Goal: Task Accomplishment & Management: Use online tool/utility

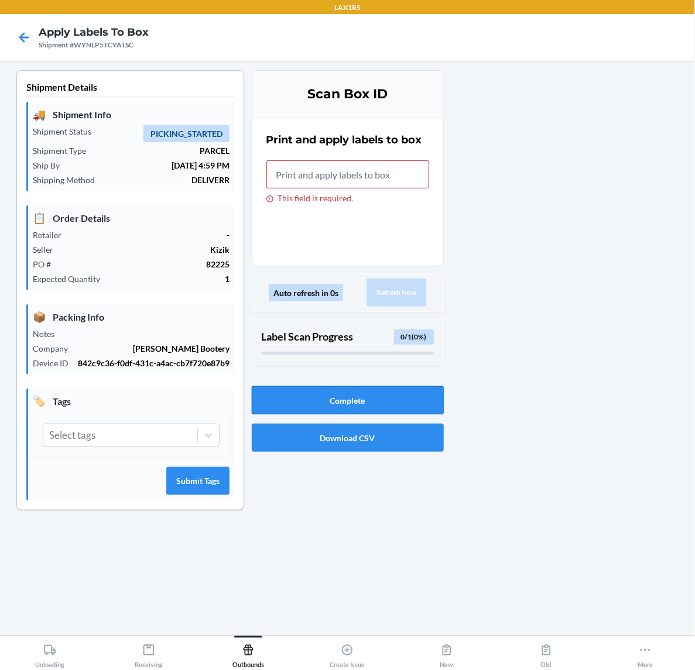
click at [326, 400] on button "Complete" at bounding box center [348, 400] width 192 height 28
click at [396, 180] on input "This field is required." at bounding box center [347, 174] width 163 height 28
click at [368, 401] on button "Complete" at bounding box center [348, 400] width 192 height 28
click at [28, 37] on icon at bounding box center [24, 37] width 10 height 10
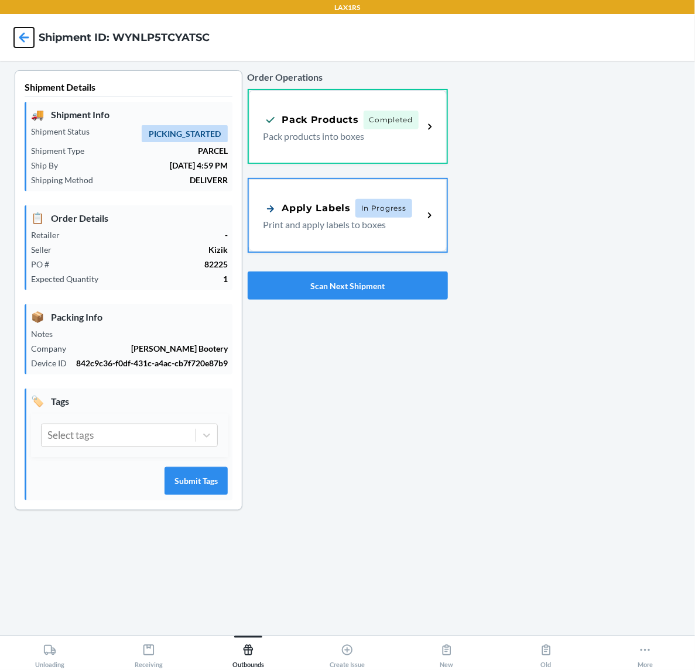
click at [30, 39] on icon at bounding box center [24, 38] width 20 height 20
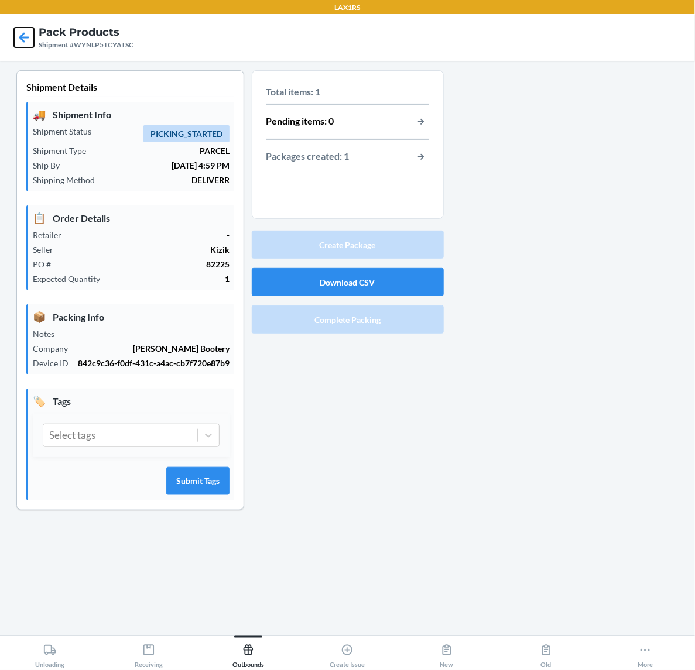
click at [22, 36] on icon at bounding box center [24, 38] width 20 height 20
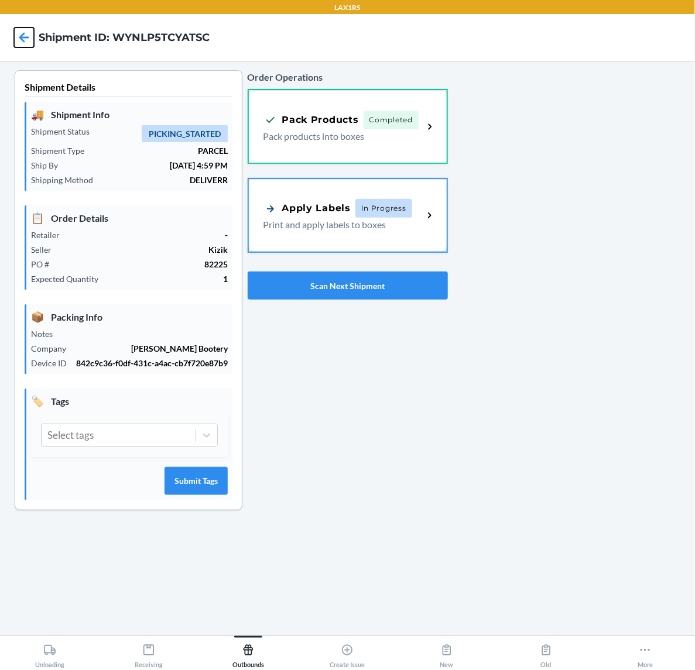
click at [22, 36] on icon at bounding box center [24, 38] width 20 height 20
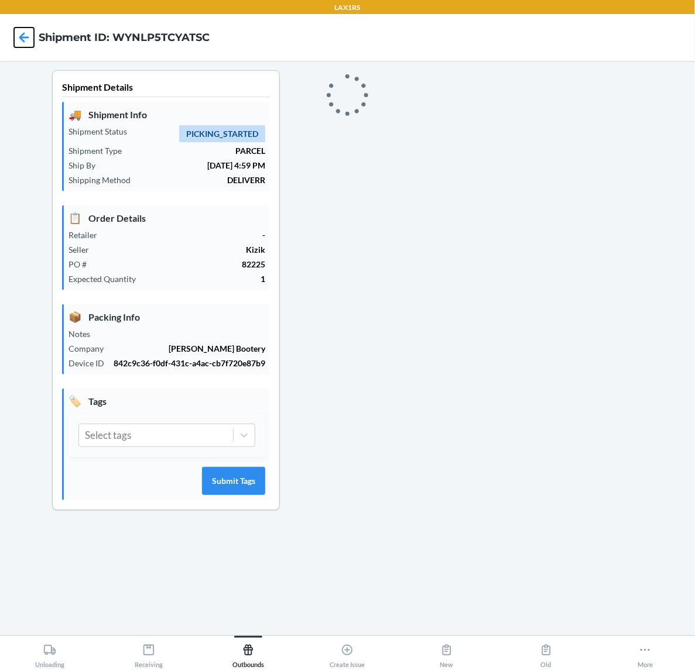
click at [22, 36] on icon at bounding box center [24, 38] width 20 height 20
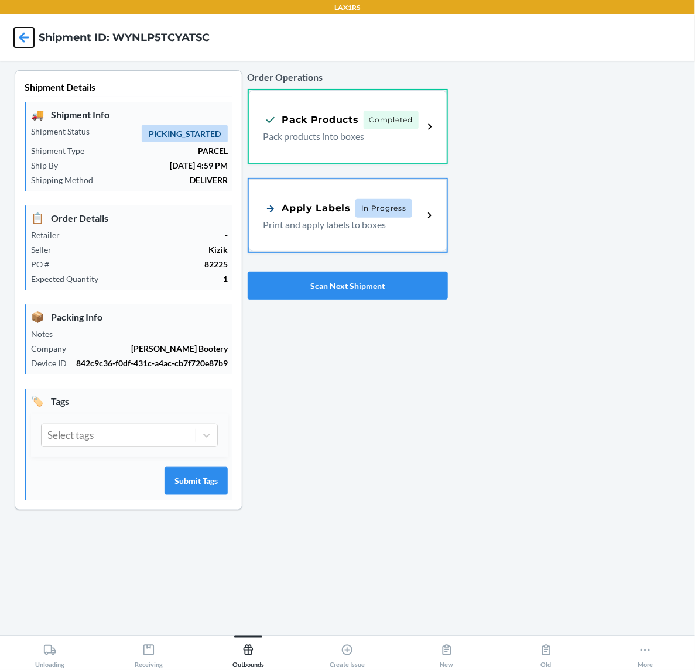
click at [20, 38] on icon at bounding box center [24, 37] width 10 height 10
click at [240, 644] on div "Outbounds" at bounding box center [248, 653] width 32 height 29
click at [332, 260] on div "Order Operations Pack Products Completed Pack products into boxes Apply Labels …" at bounding box center [348, 185] width 200 height 239
click at [330, 284] on button "Scan Next Shipment" at bounding box center [348, 286] width 200 height 28
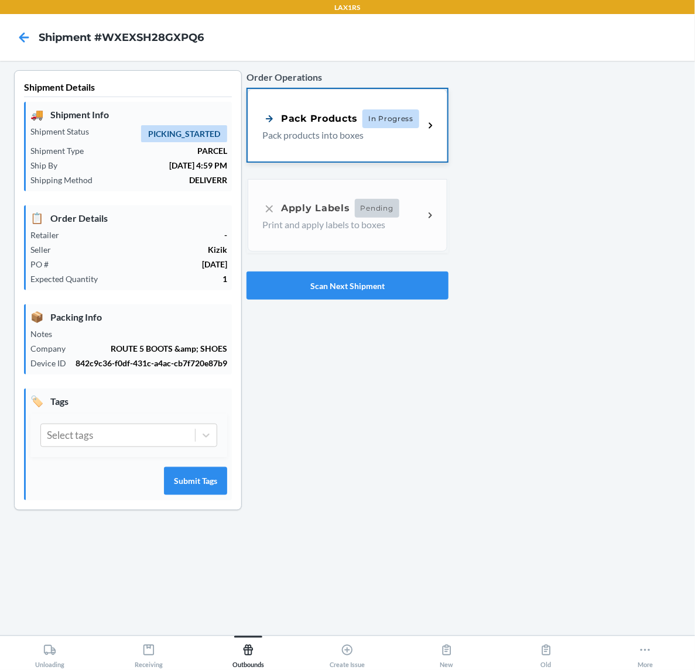
click at [407, 133] on p "Pack products into boxes" at bounding box center [338, 135] width 152 height 14
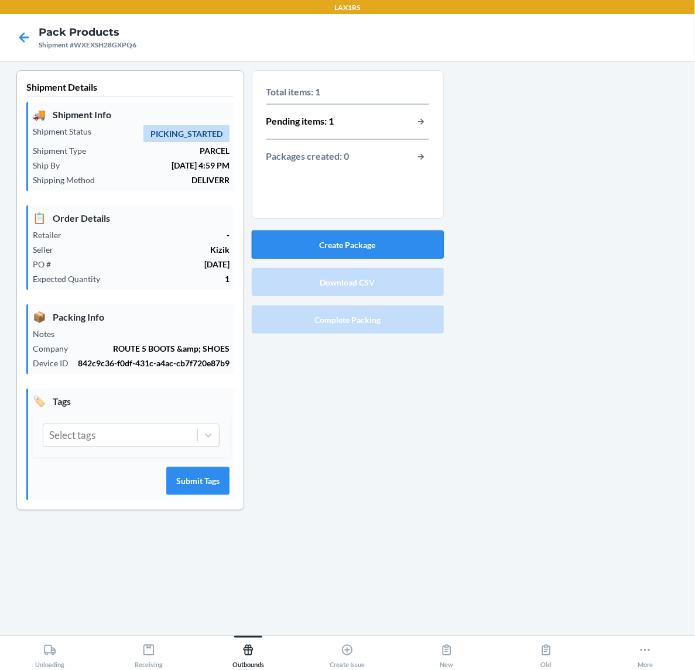
click at [359, 241] on button "Create Package" at bounding box center [348, 245] width 192 height 28
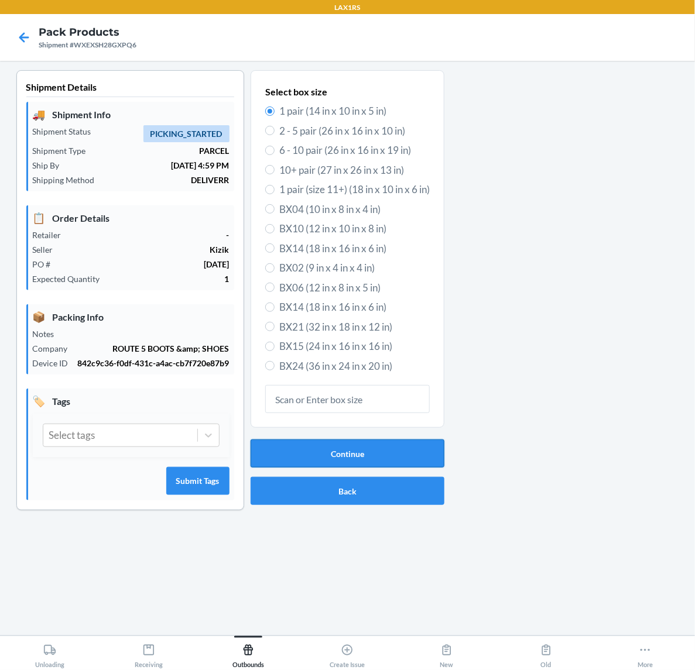
click at [356, 450] on button "Continue" at bounding box center [348, 454] width 194 height 28
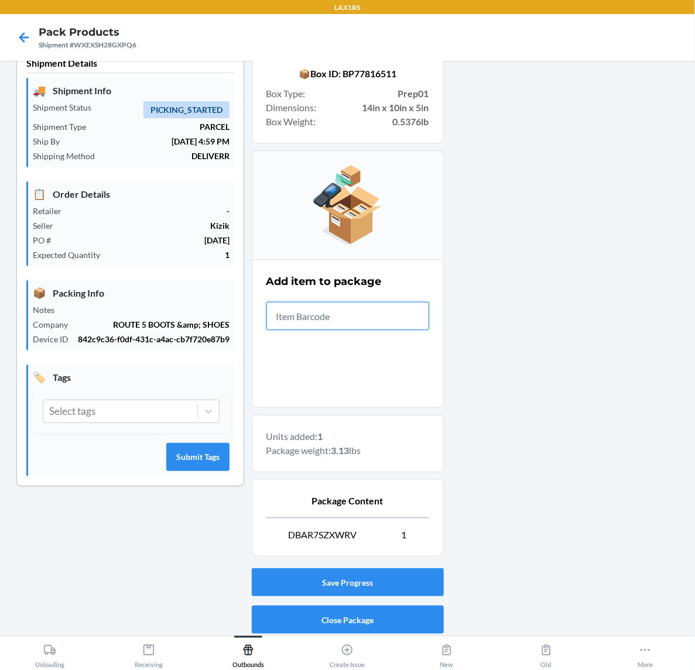
scroll to position [65, 0]
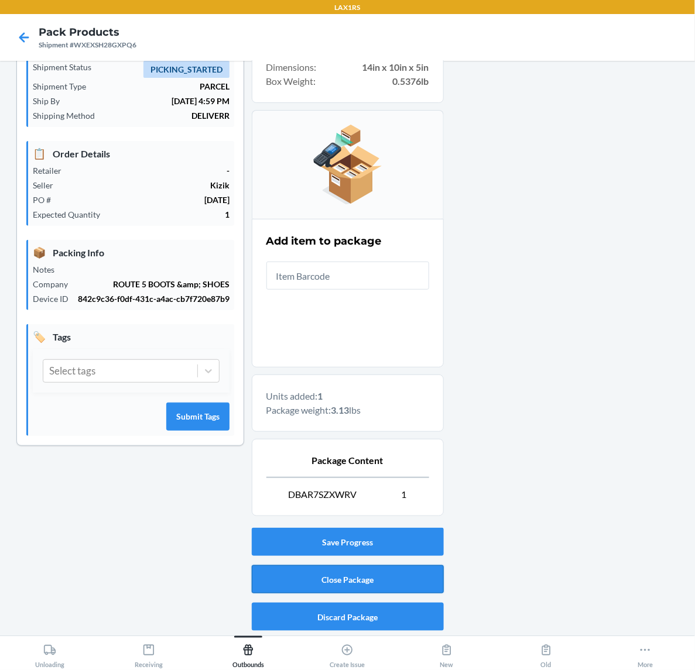
click at [398, 582] on button "Close Package" at bounding box center [348, 579] width 192 height 28
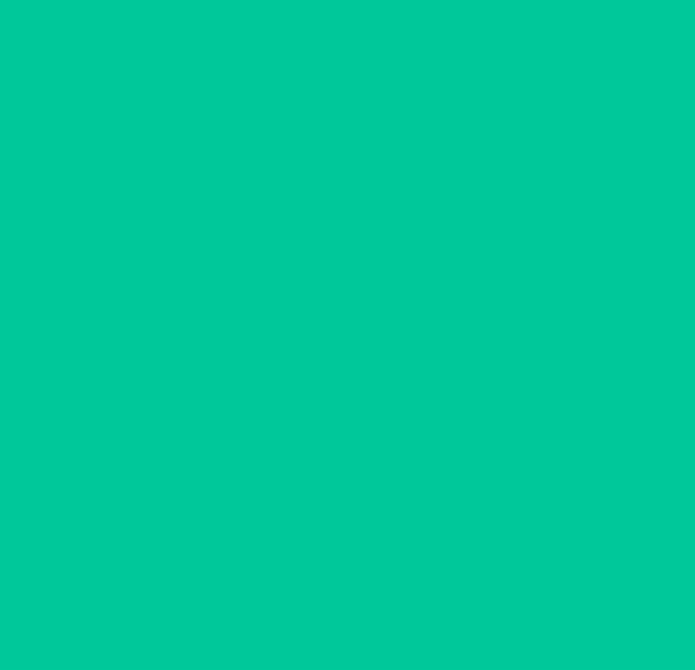
scroll to position [0, 0]
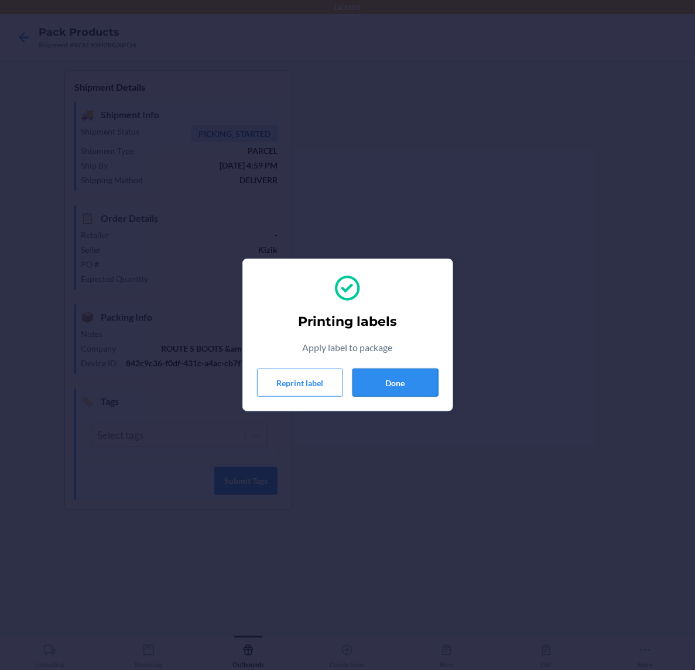
click at [375, 375] on button "Done" at bounding box center [395, 383] width 86 height 28
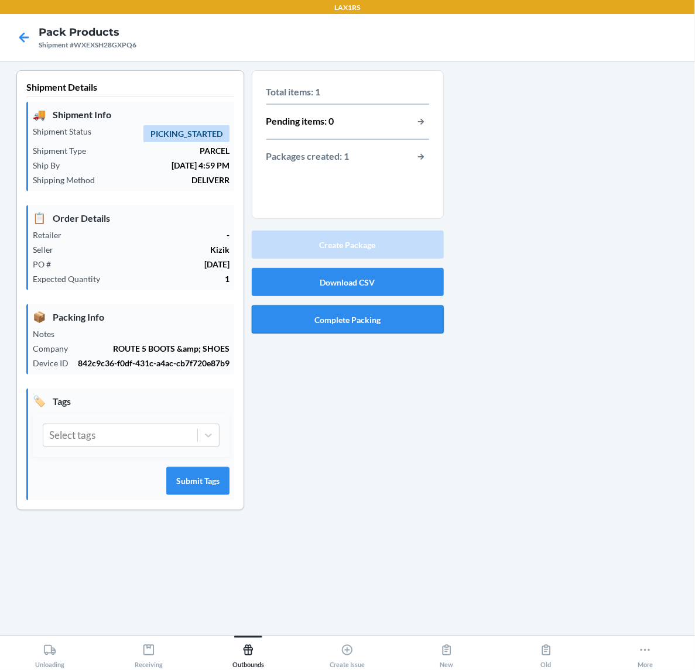
click at [396, 317] on button "Complete Packing" at bounding box center [348, 320] width 192 height 28
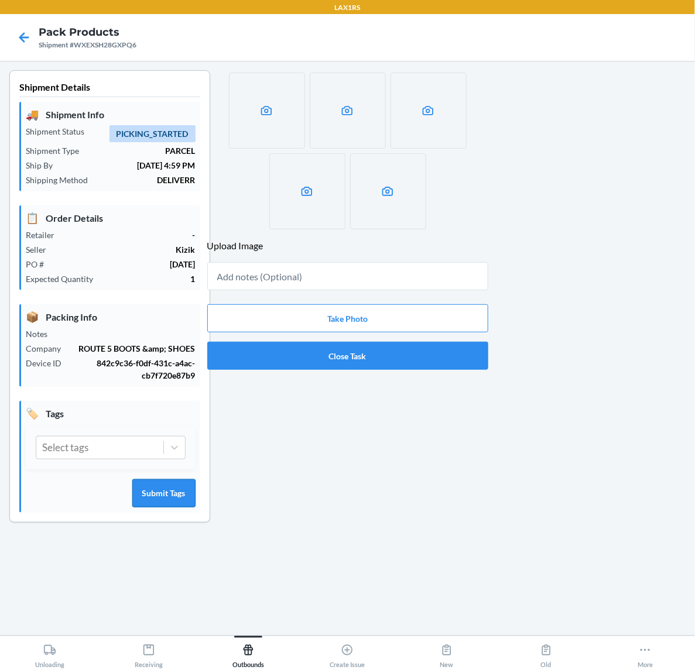
click at [150, 492] on button "Submit Tags" at bounding box center [163, 493] width 63 height 28
type input "BP77816511"
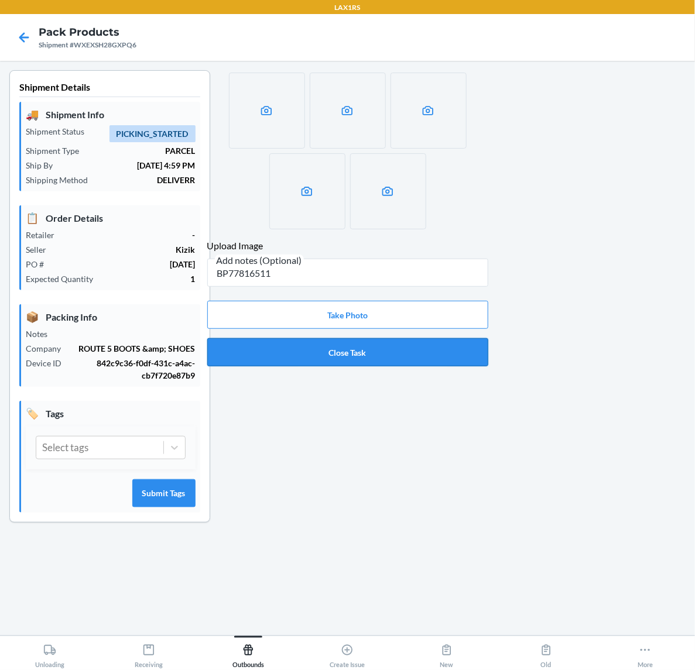
click at [390, 349] on button "Close Task" at bounding box center [347, 352] width 281 height 28
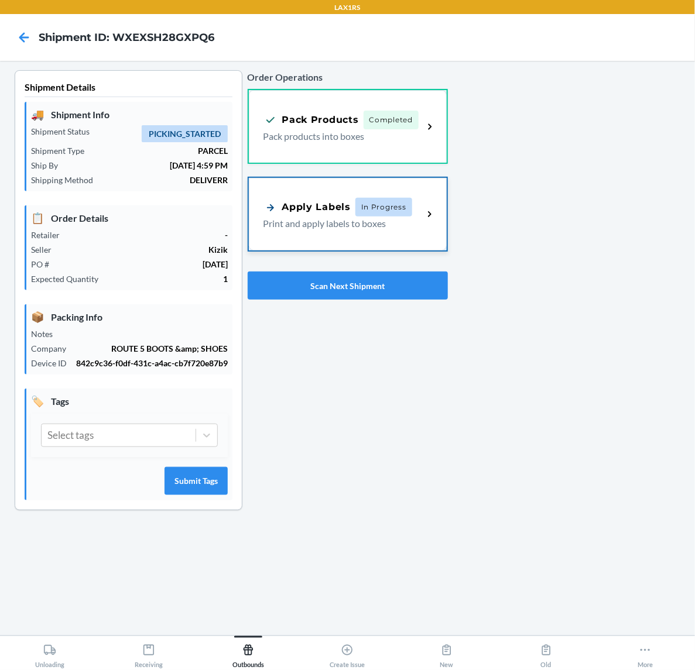
click at [399, 217] on p "Print and apply labels to boxes" at bounding box center [338, 224] width 151 height 14
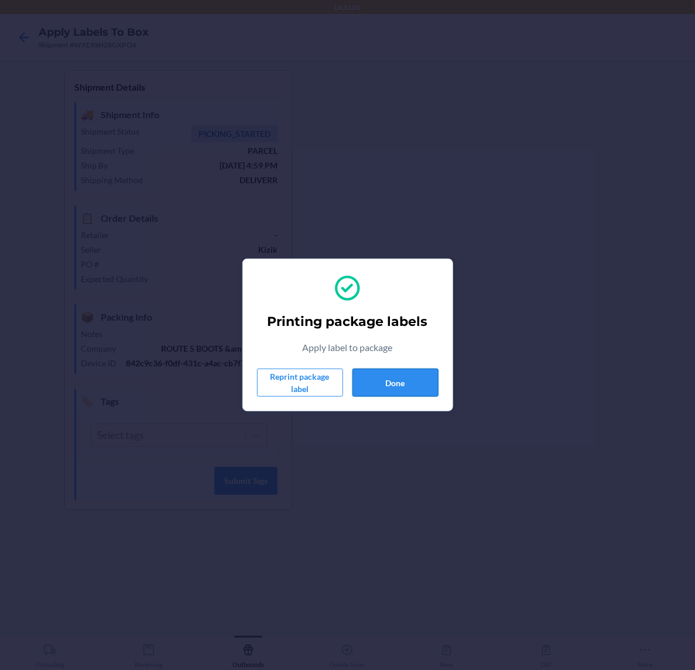
click at [406, 383] on button "Done" at bounding box center [395, 383] width 86 height 28
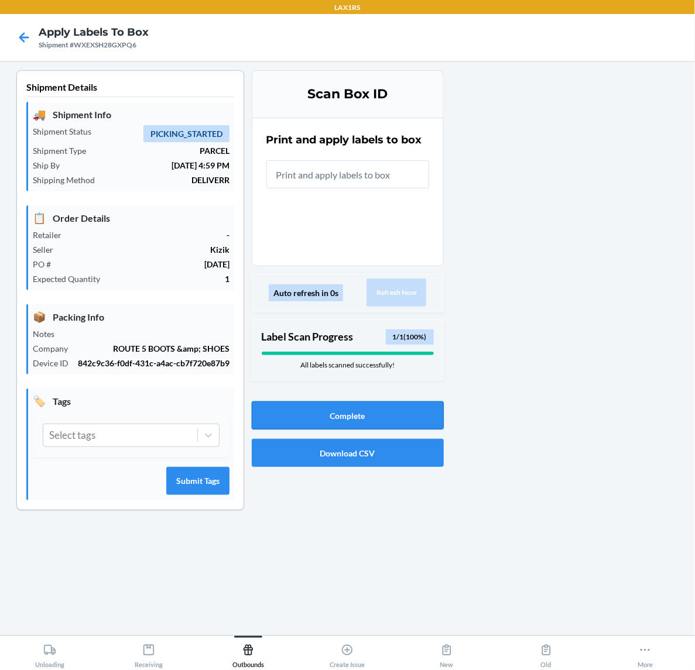
click at [365, 416] on button "Complete" at bounding box center [348, 416] width 192 height 28
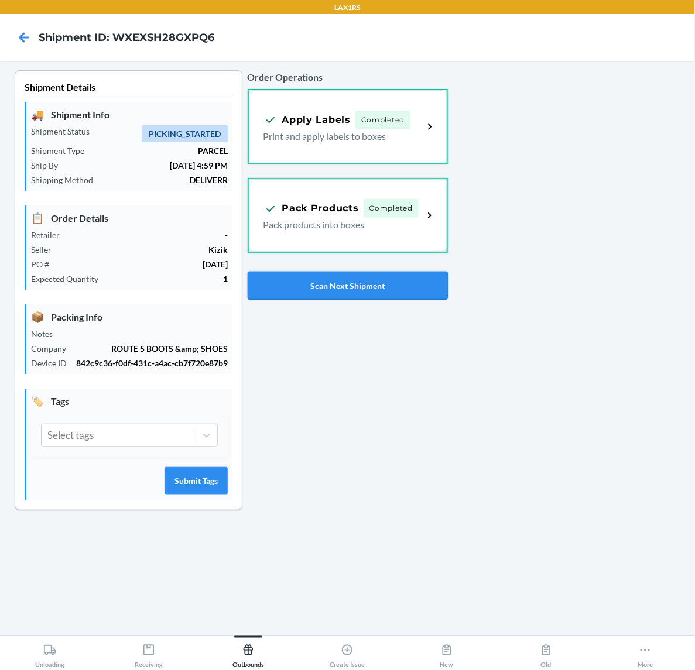
click at [422, 290] on button "Scan Next Shipment" at bounding box center [348, 286] width 200 height 28
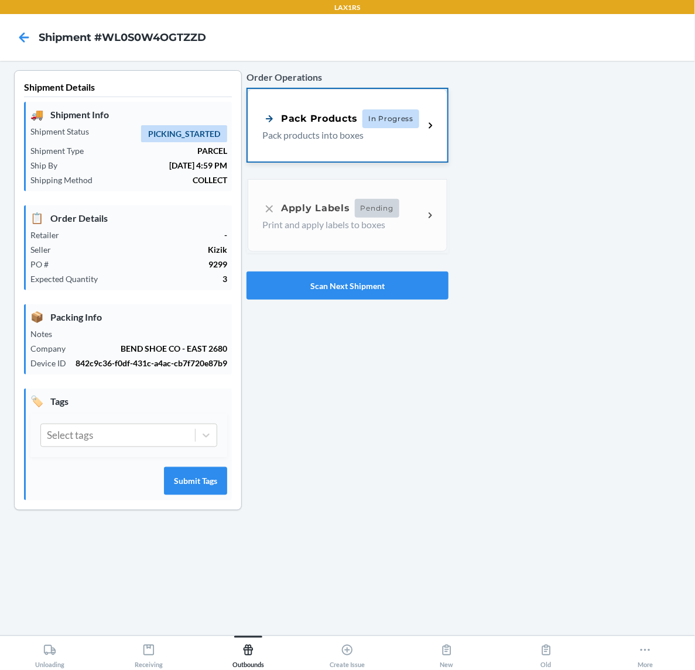
click at [390, 126] on span "In Progress" at bounding box center [390, 118] width 57 height 19
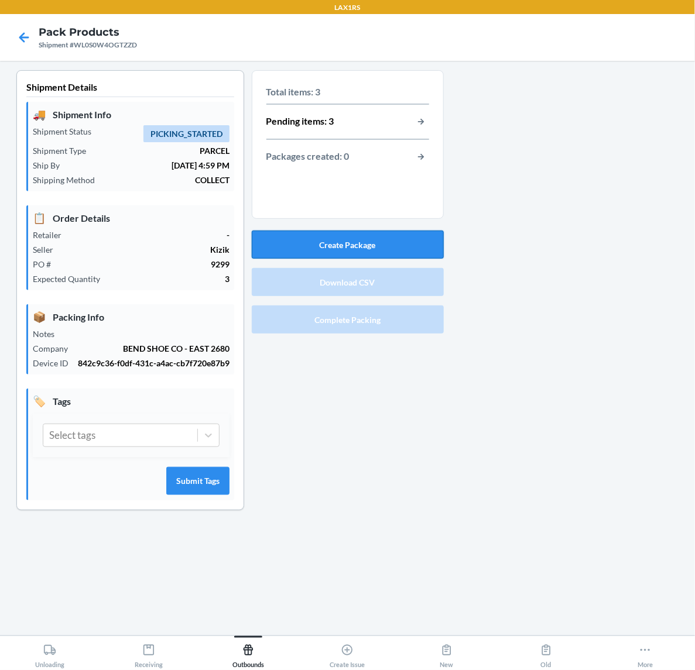
click at [385, 240] on button "Create Package" at bounding box center [348, 245] width 192 height 28
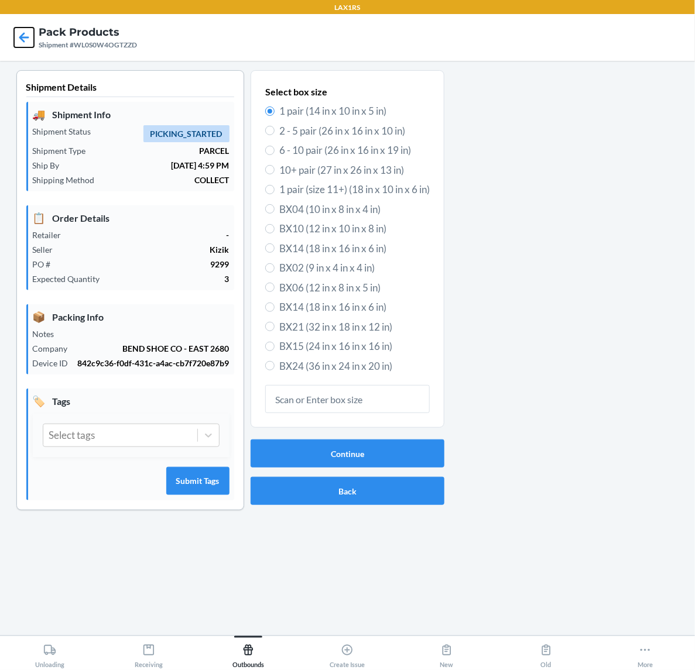
click at [25, 38] on icon at bounding box center [24, 37] width 10 height 10
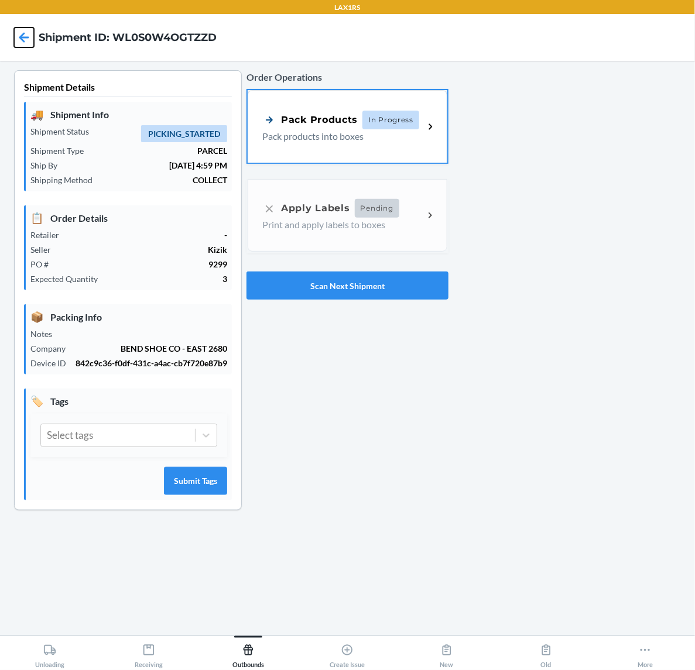
click at [27, 37] on icon at bounding box center [24, 37] width 10 height 10
click at [388, 287] on button "Scan Next Shipment" at bounding box center [346, 286] width 201 height 28
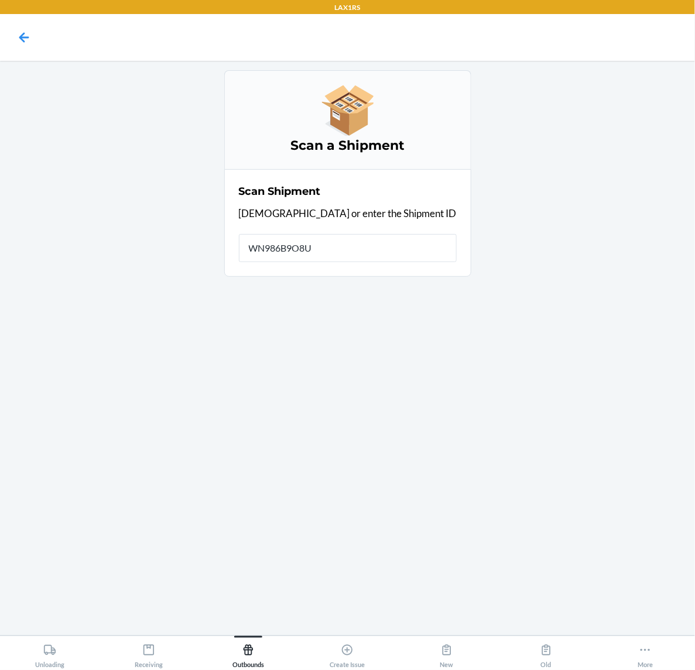
type input "WN986B9O8UI"
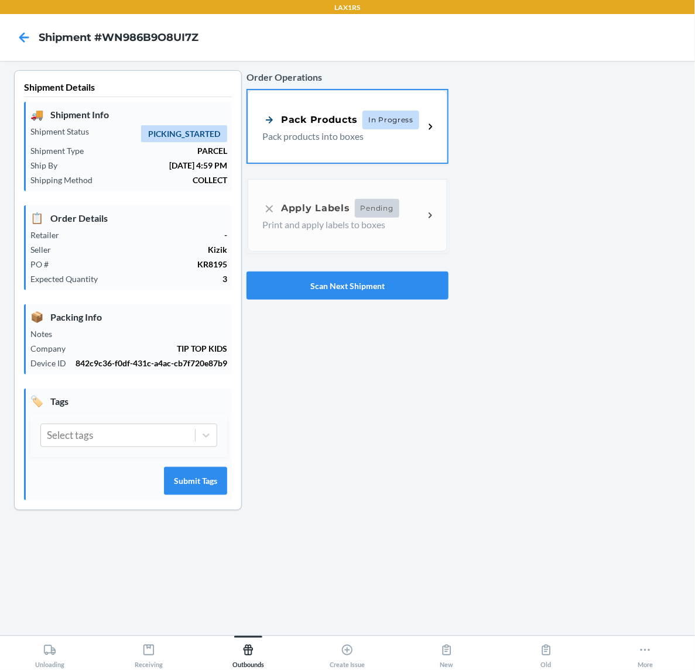
click at [368, 133] on p "Pack products into boxes" at bounding box center [338, 136] width 152 height 14
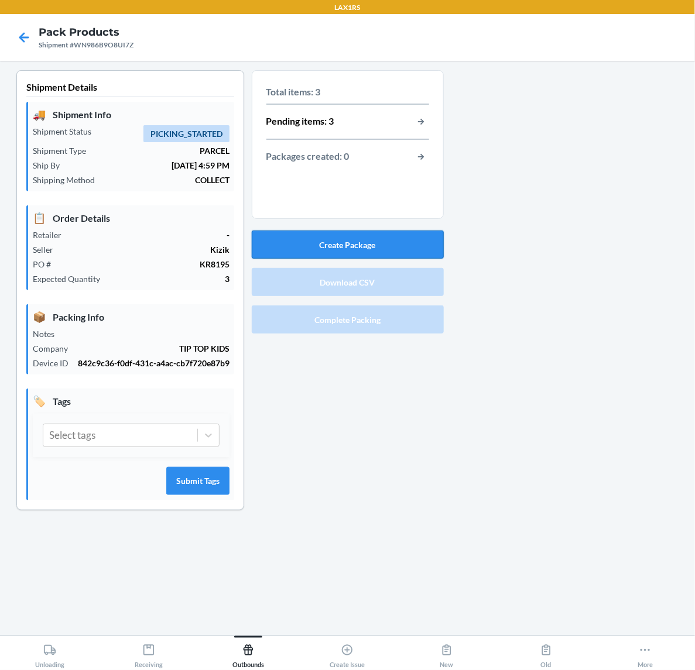
click at [354, 241] on button "Create Package" at bounding box center [348, 245] width 192 height 28
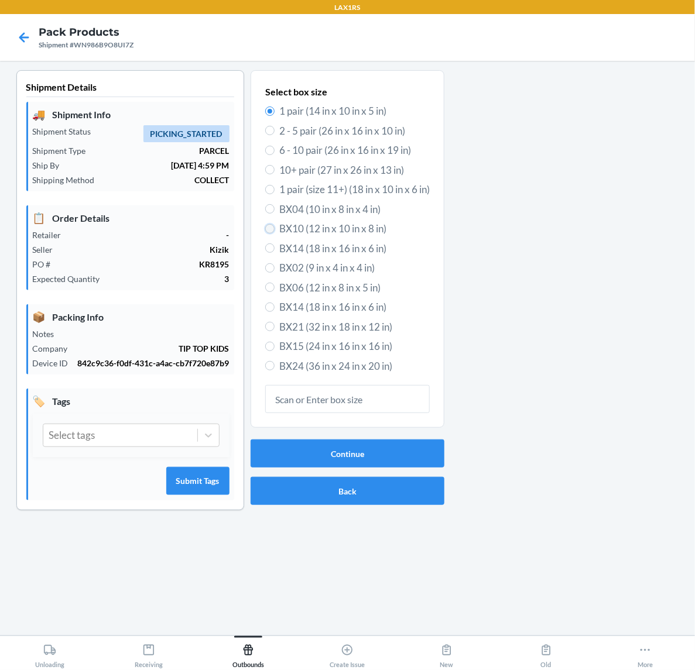
click at [267, 227] on input "BX10 (12 in x 10 in x 8 in)" at bounding box center [269, 228] width 9 height 9
radio input "true"
radio input "false"
click at [320, 451] on button "Continue" at bounding box center [348, 454] width 194 height 28
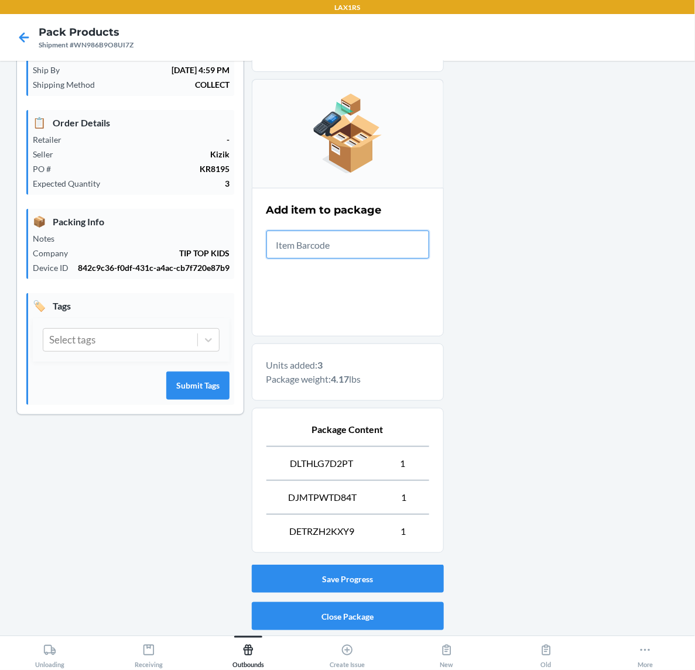
scroll to position [133, 0]
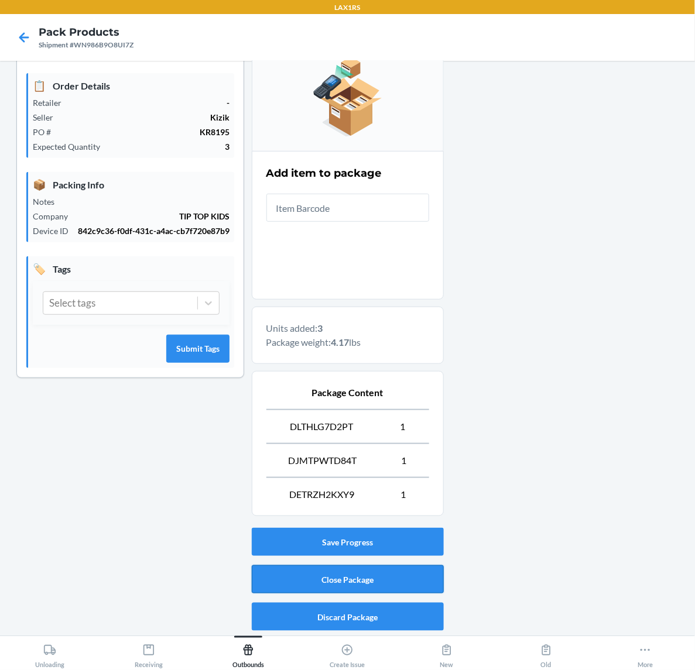
click at [389, 574] on button "Close Package" at bounding box center [348, 579] width 192 height 28
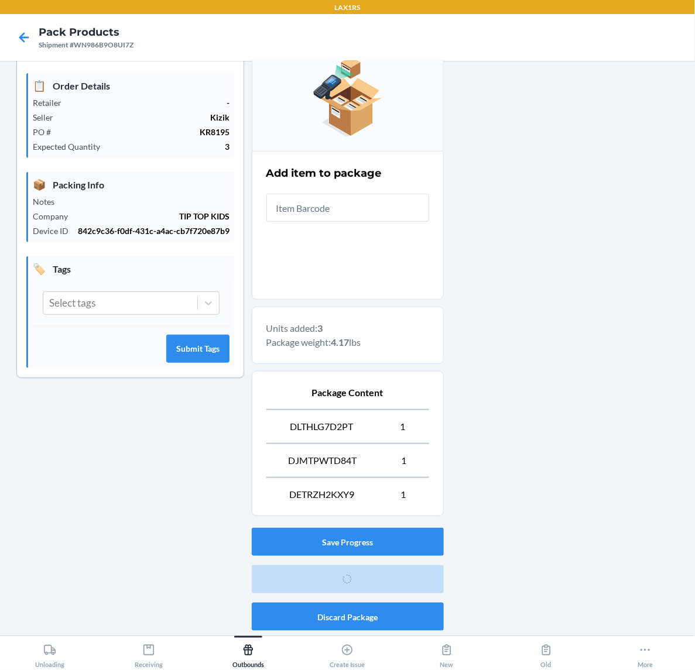
scroll to position [0, 0]
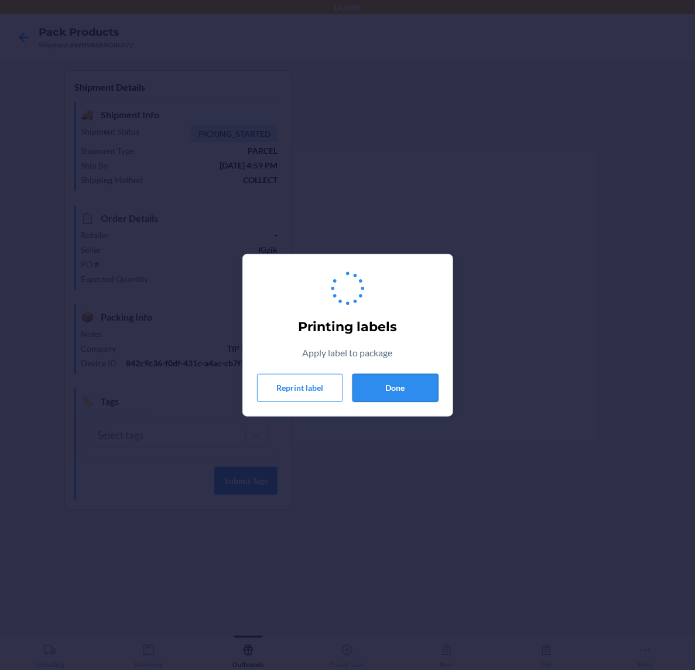
click at [414, 395] on button "Done" at bounding box center [395, 388] width 86 height 28
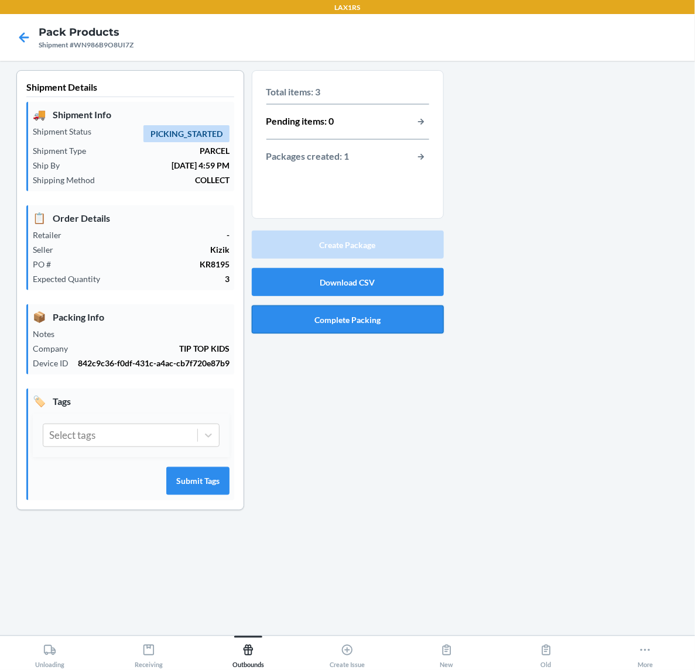
click at [380, 324] on button "Complete Packing" at bounding box center [348, 320] width 192 height 28
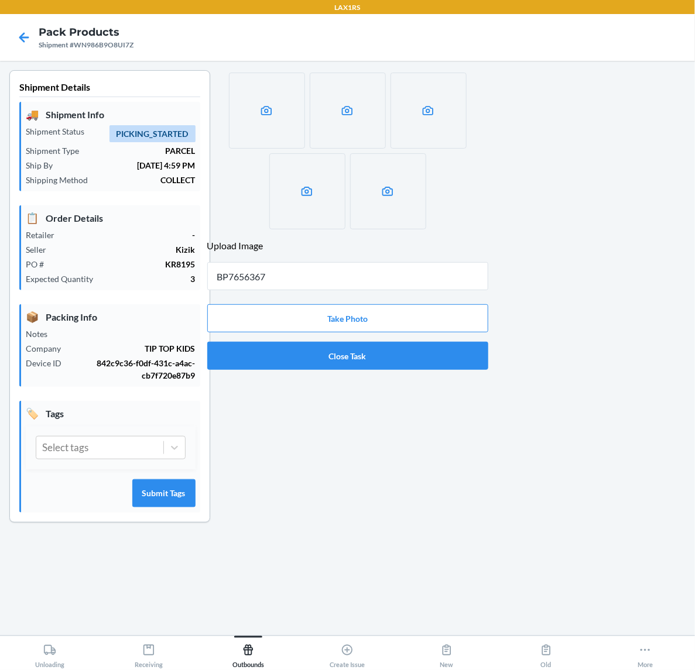
type input "BP76563677"
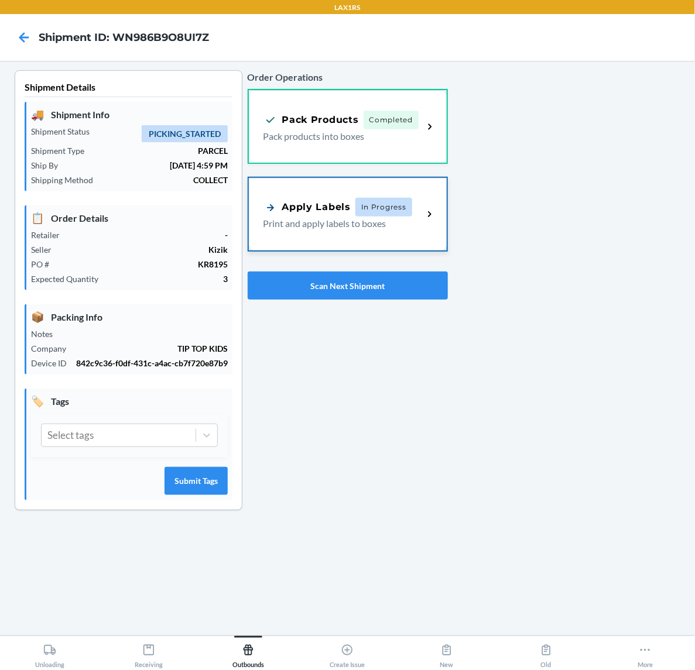
click at [395, 212] on span "In Progress" at bounding box center [383, 207] width 57 height 19
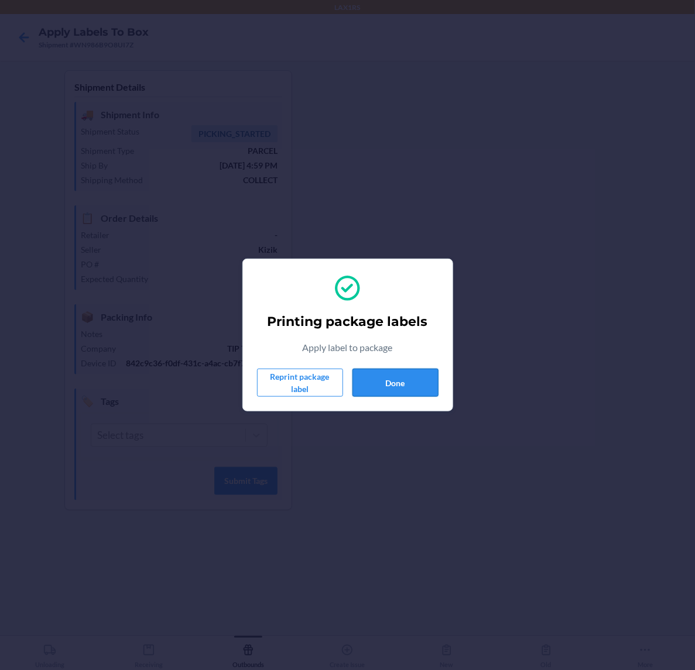
click at [416, 375] on button "Done" at bounding box center [395, 383] width 86 height 28
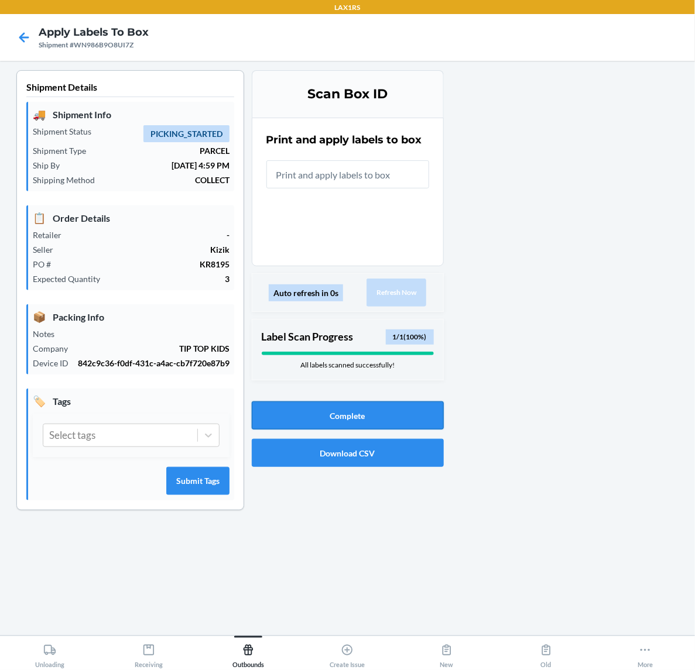
click at [406, 421] on button "Complete" at bounding box center [348, 416] width 192 height 28
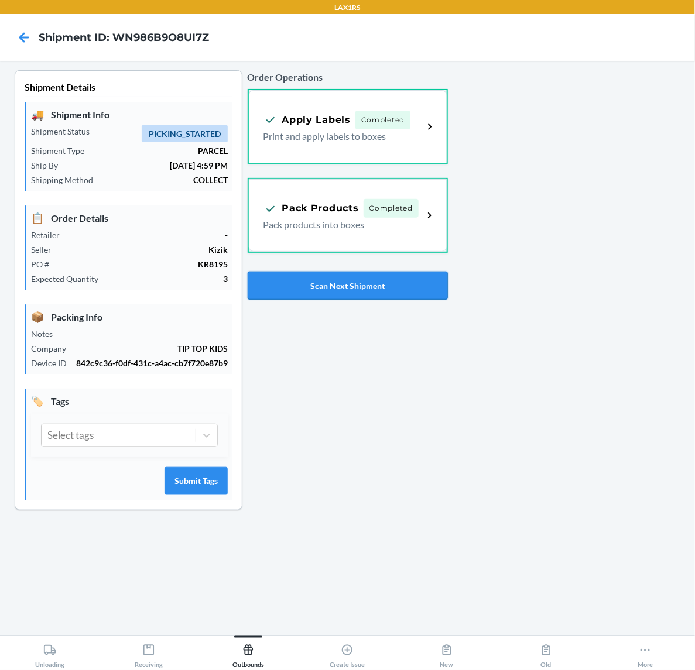
click at [358, 286] on button "Scan Next Shipment" at bounding box center [348, 286] width 200 height 28
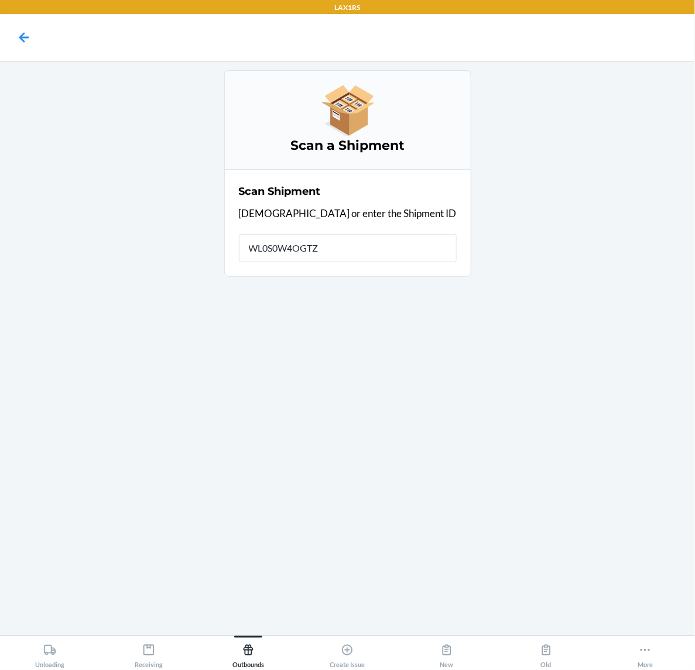
type input "WL0S0W4OGTZZ"
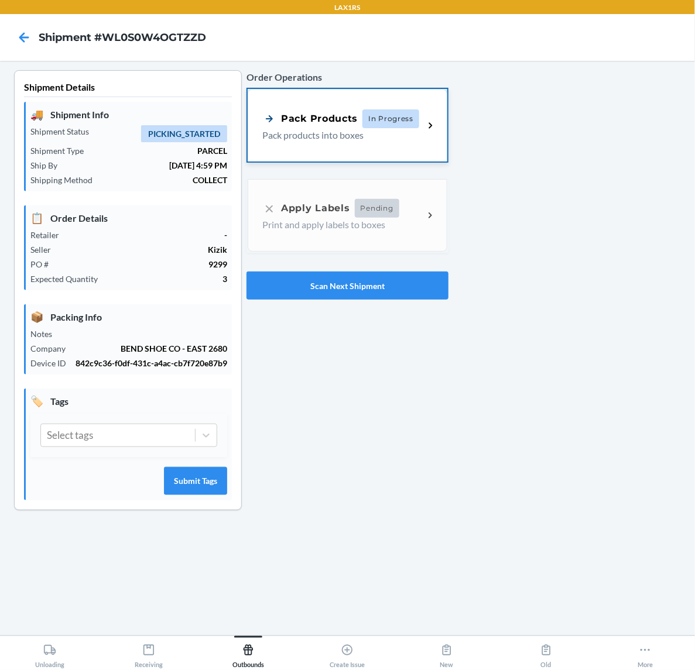
click at [367, 121] on span "In Progress" at bounding box center [390, 118] width 57 height 19
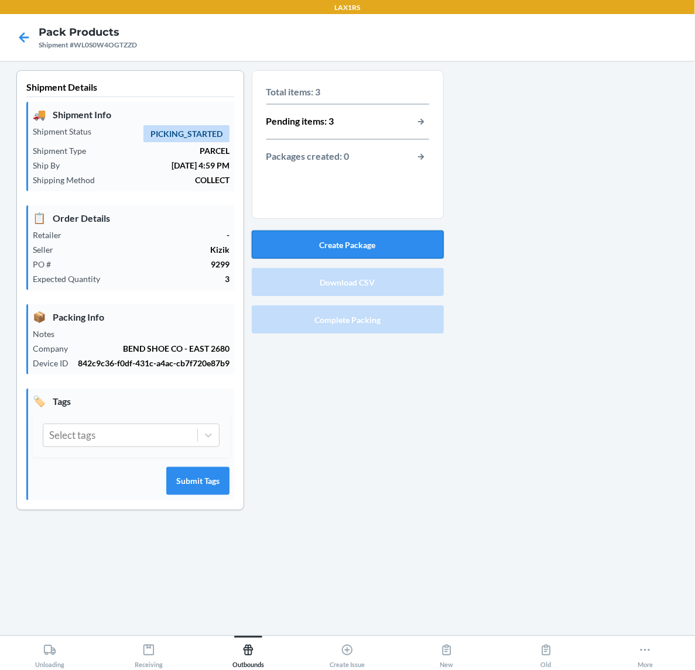
click at [376, 244] on button "Create Package" at bounding box center [348, 245] width 192 height 28
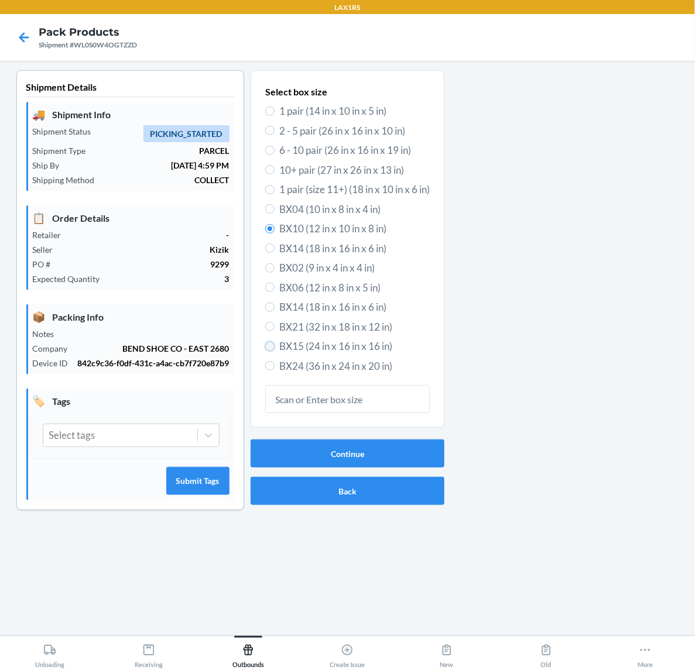
click at [268, 345] on input "BX15 (24 in x 16 in x 16 in)" at bounding box center [269, 346] width 9 height 9
radio input "true"
radio input "false"
click at [268, 132] on input "2 - 5 pair (26 in x 16 in x 10 in)" at bounding box center [269, 130] width 9 height 9
radio input "true"
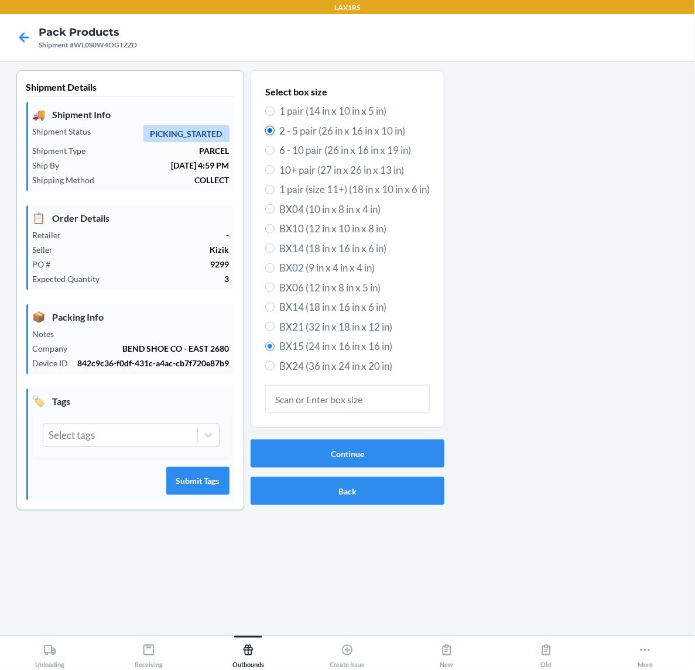
radio input "false"
click at [328, 445] on button "Continue" at bounding box center [348, 454] width 194 height 28
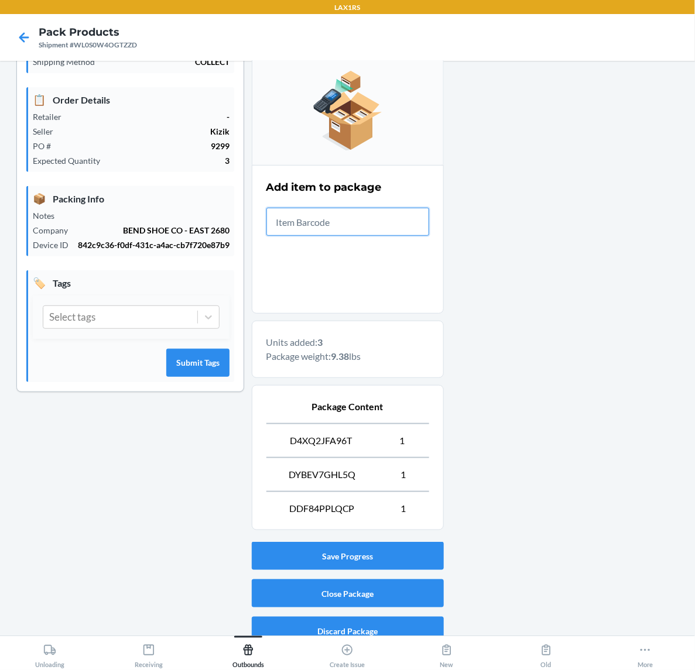
scroll to position [133, 0]
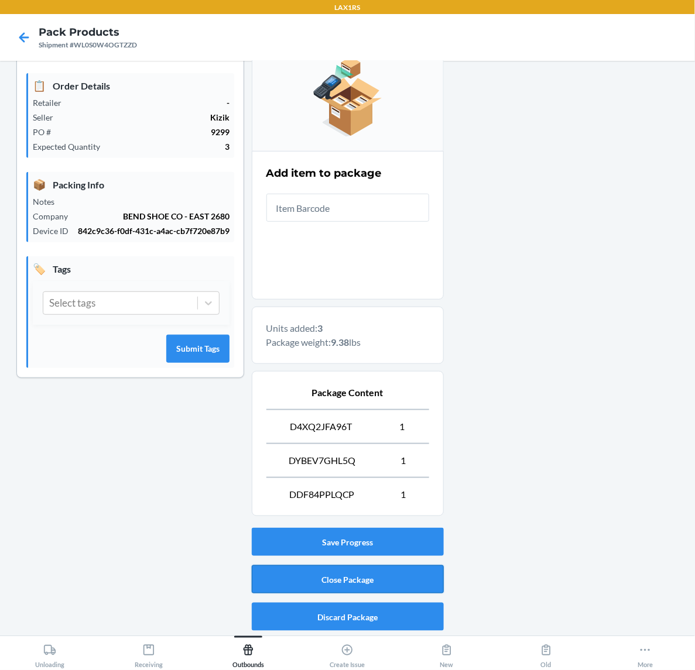
click at [388, 578] on button "Close Package" at bounding box center [348, 579] width 192 height 28
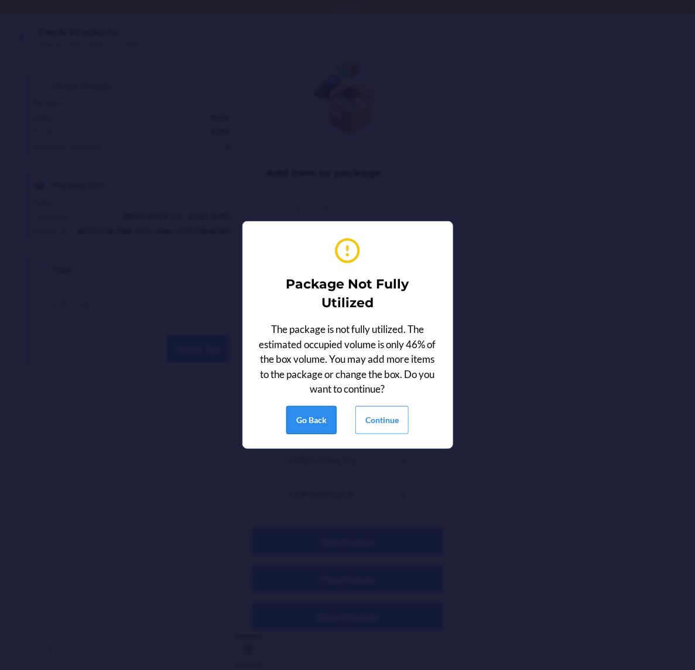
click at [310, 420] on button "Go Back" at bounding box center [311, 420] width 50 height 28
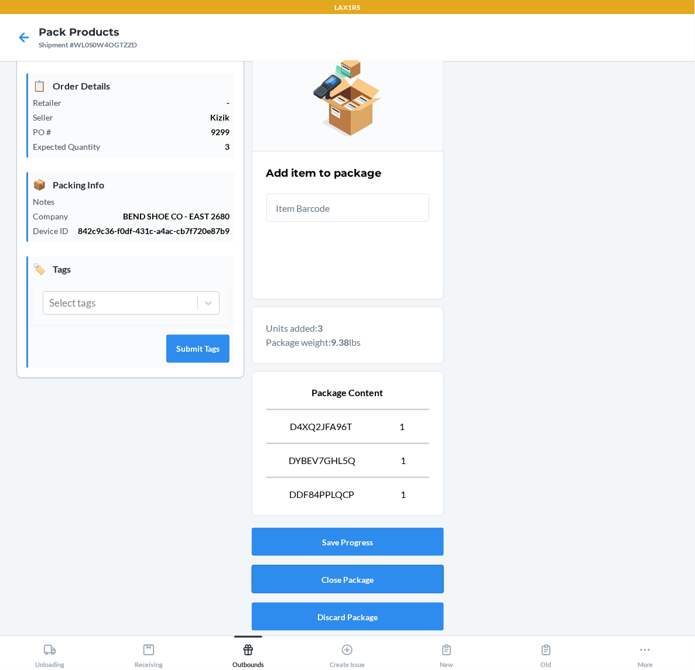
click at [379, 575] on button "Close Package" at bounding box center [348, 579] width 192 height 28
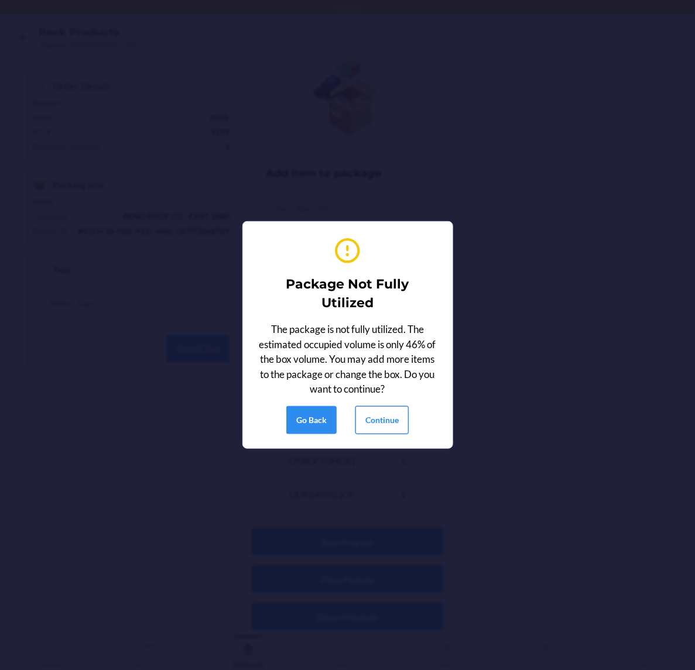
click at [388, 410] on button "Continue" at bounding box center [381, 420] width 53 height 28
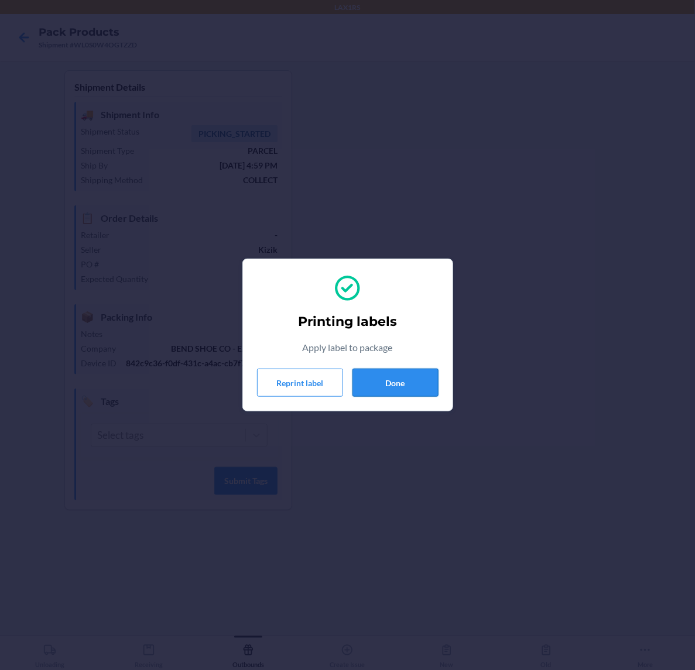
click at [384, 386] on button "Done" at bounding box center [395, 383] width 86 height 28
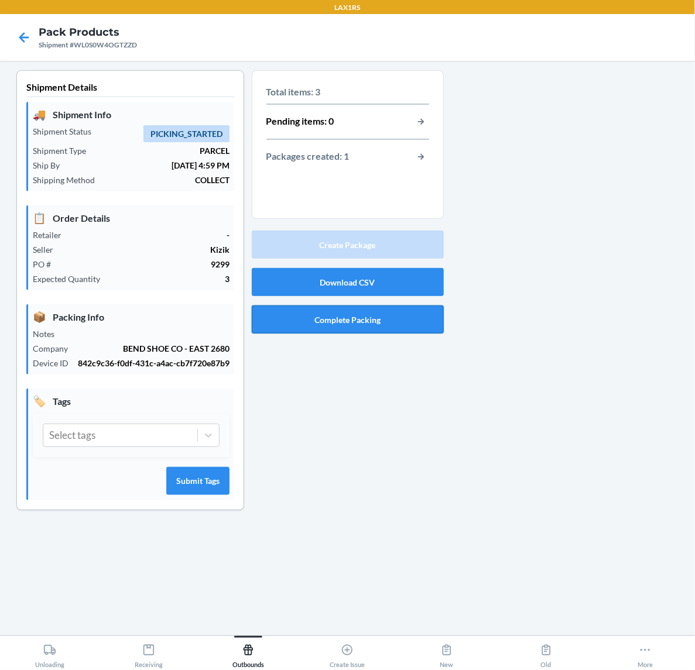
click at [392, 323] on button "Complete Packing" at bounding box center [348, 320] width 192 height 28
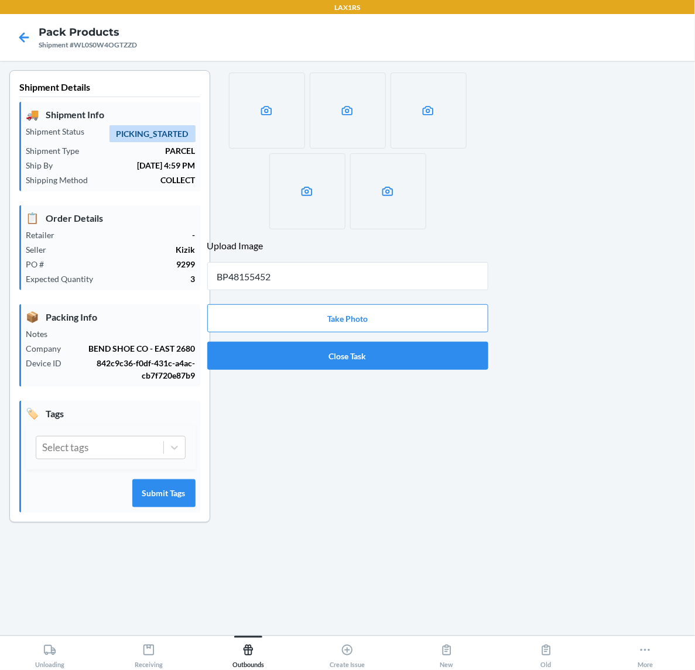
type input "BP48155452"
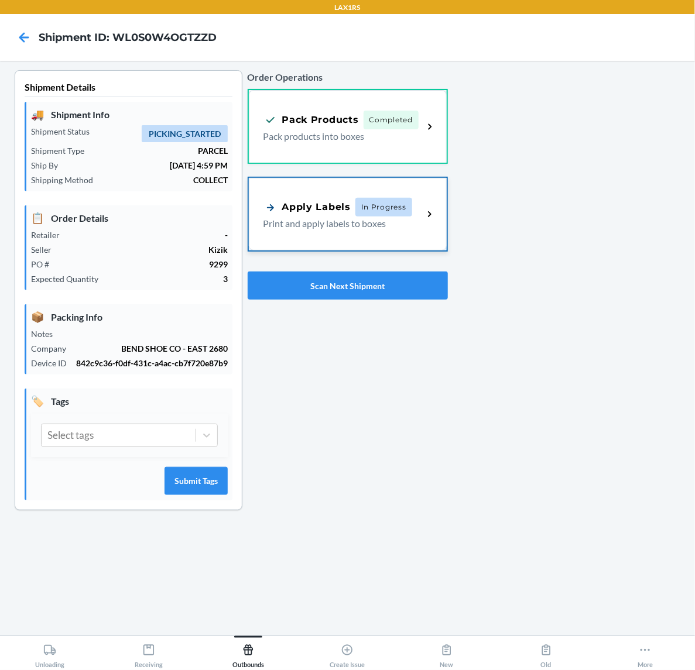
click at [394, 206] on span "In Progress" at bounding box center [383, 207] width 57 height 19
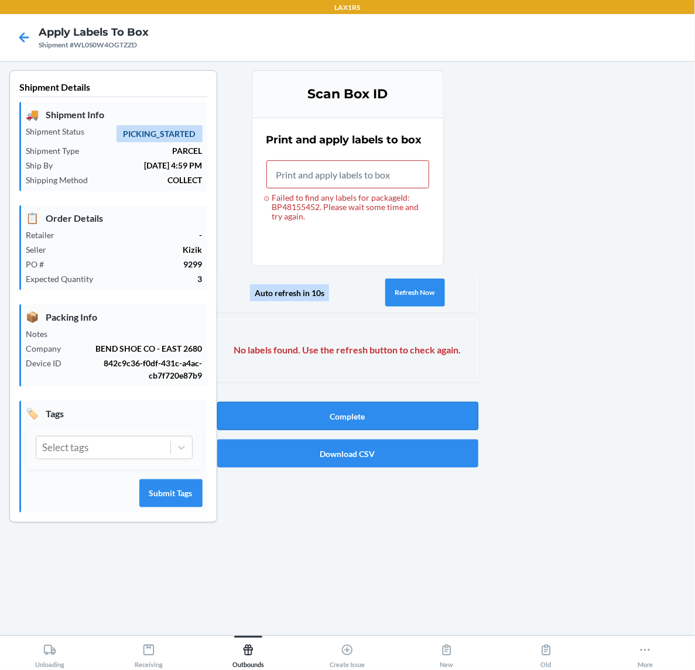
click at [361, 410] on button "Complete" at bounding box center [347, 416] width 261 height 28
click at [401, 286] on button "Refresh Now" at bounding box center [414, 293] width 60 height 28
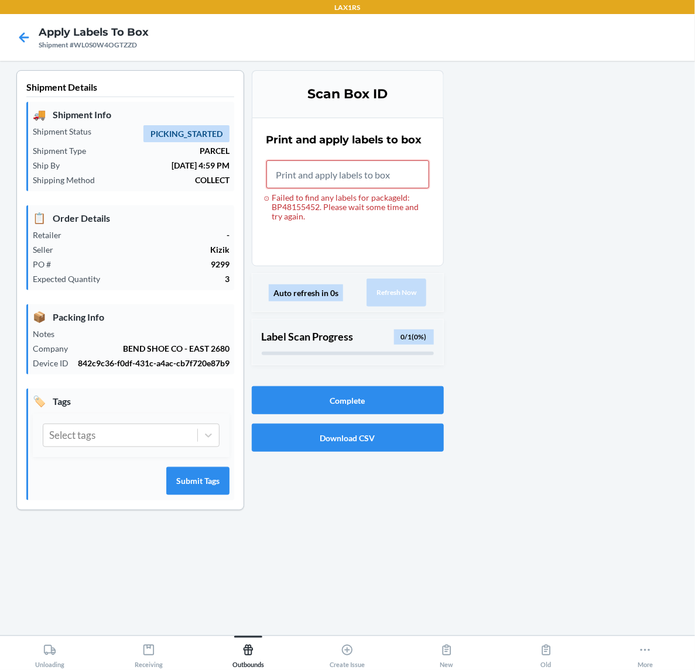
click at [338, 176] on input "Failed to find any labels for packageId: BP48155452. Please wait some time and …" at bounding box center [347, 174] width 163 height 28
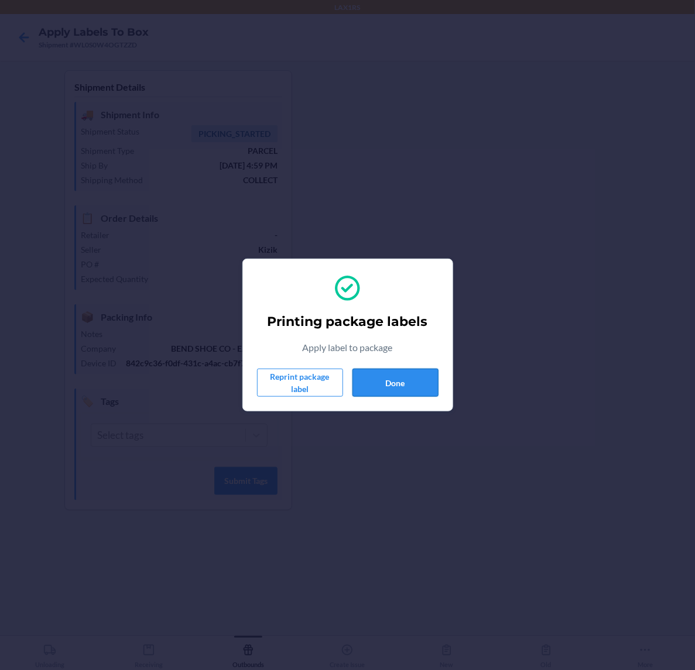
click at [396, 373] on button "Done" at bounding box center [395, 383] width 86 height 28
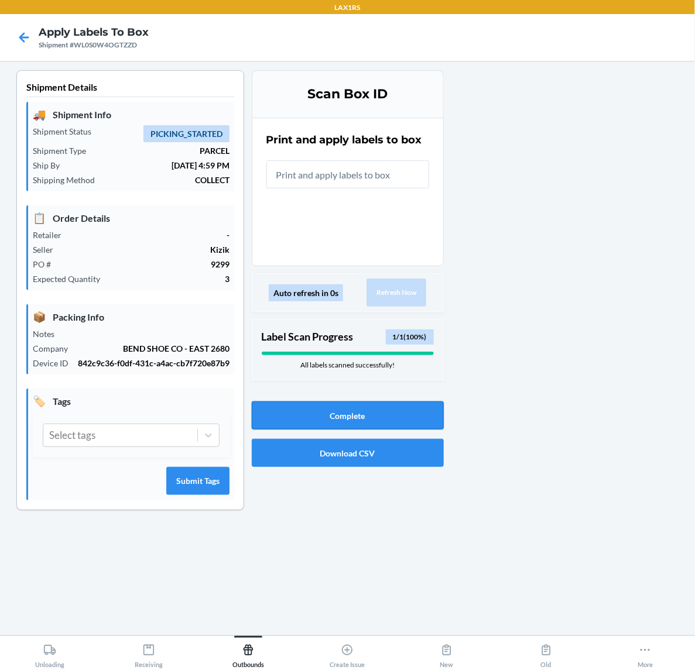
click at [410, 408] on button "Complete" at bounding box center [348, 416] width 192 height 28
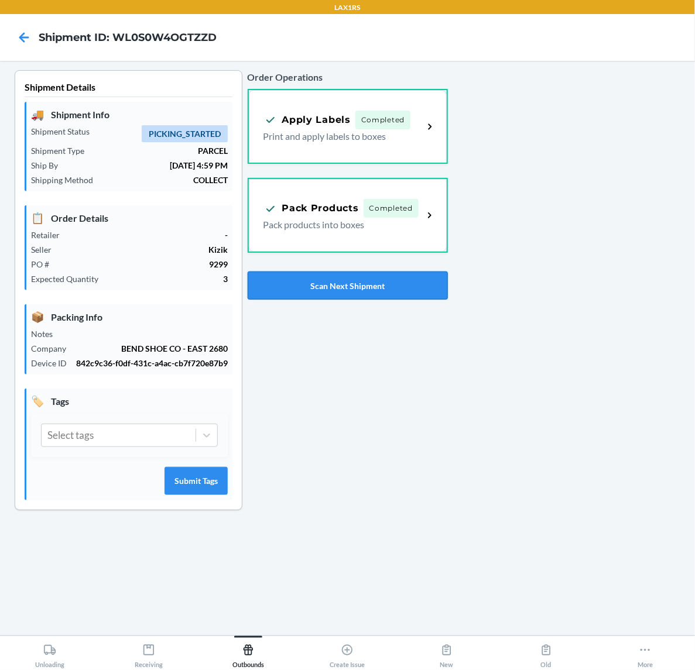
click at [343, 283] on button "Scan Next Shipment" at bounding box center [348, 286] width 200 height 28
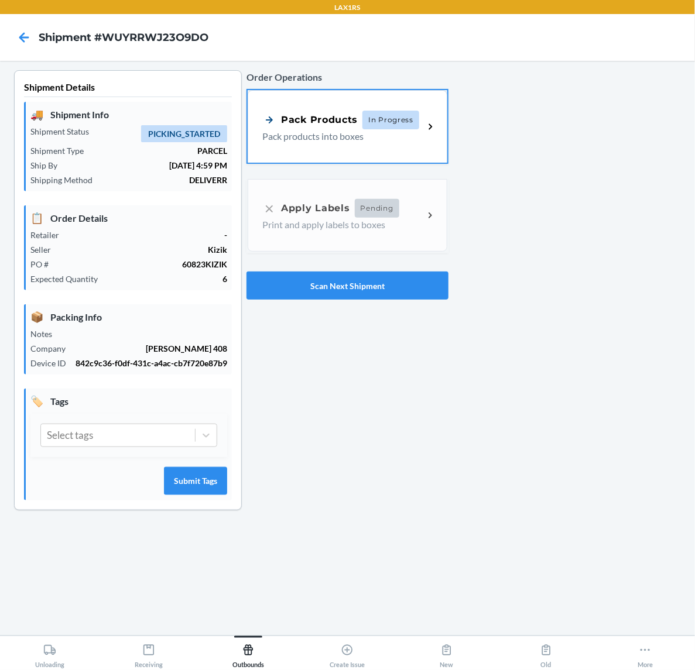
click at [366, 133] on p "Pack products into boxes" at bounding box center [338, 136] width 152 height 14
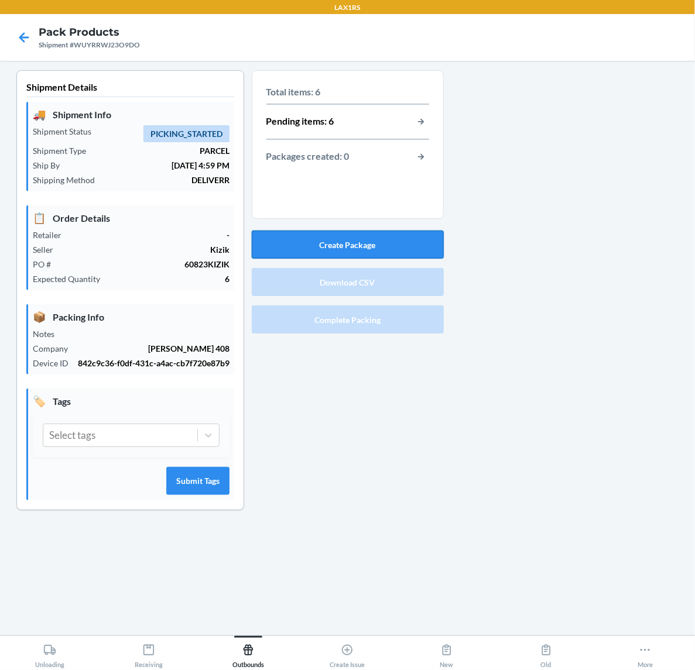
click at [358, 246] on button "Create Package" at bounding box center [348, 245] width 192 height 28
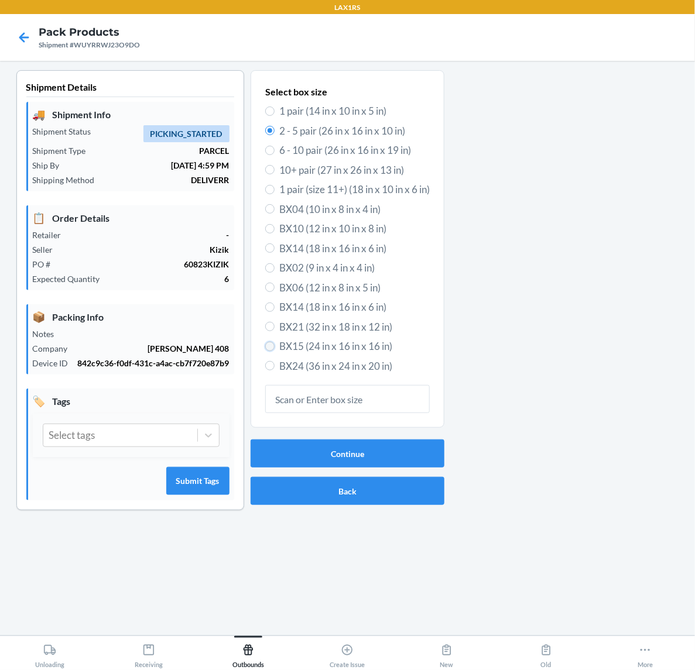
click at [270, 344] on input "BX15 (24 in x 16 in x 16 in)" at bounding box center [269, 346] width 9 height 9
radio input "true"
radio input "false"
click at [341, 452] on button "Continue" at bounding box center [348, 454] width 194 height 28
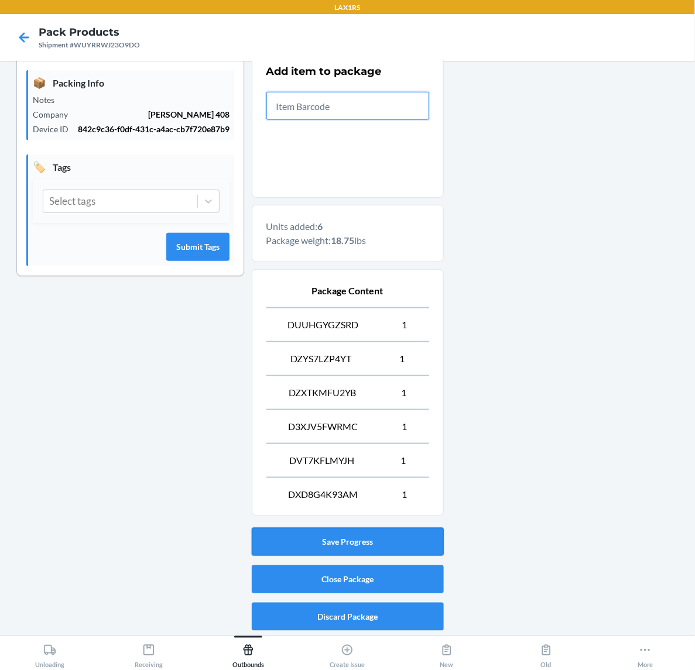
scroll to position [236, 0]
click at [376, 584] on button "Close Package" at bounding box center [348, 579] width 192 height 28
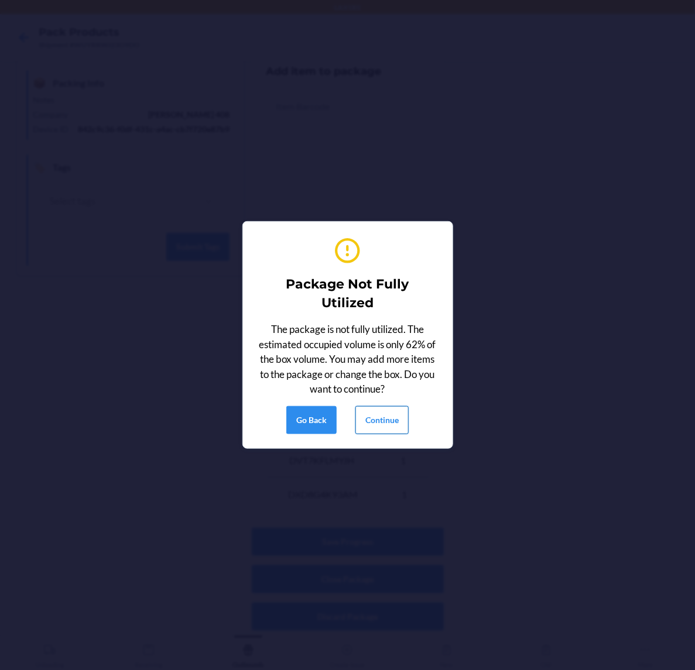
click at [375, 417] on button "Continue" at bounding box center [381, 420] width 53 height 28
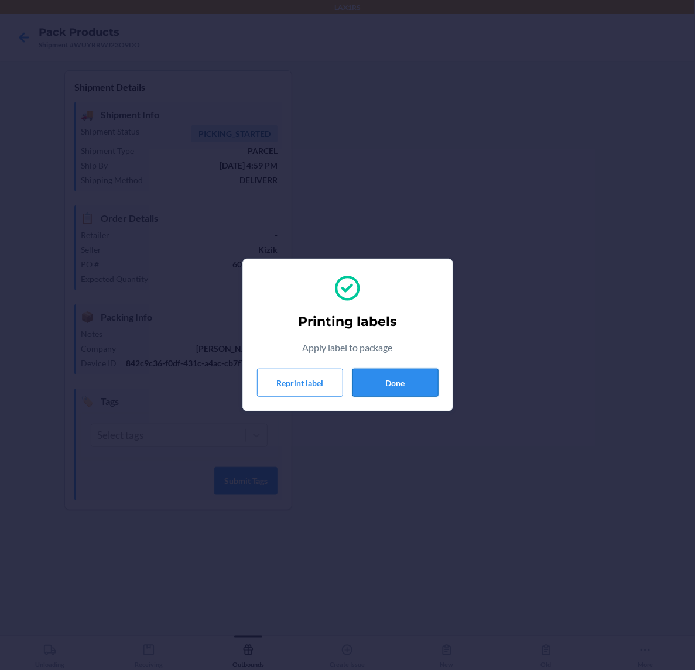
click at [375, 378] on button "Done" at bounding box center [395, 383] width 86 height 28
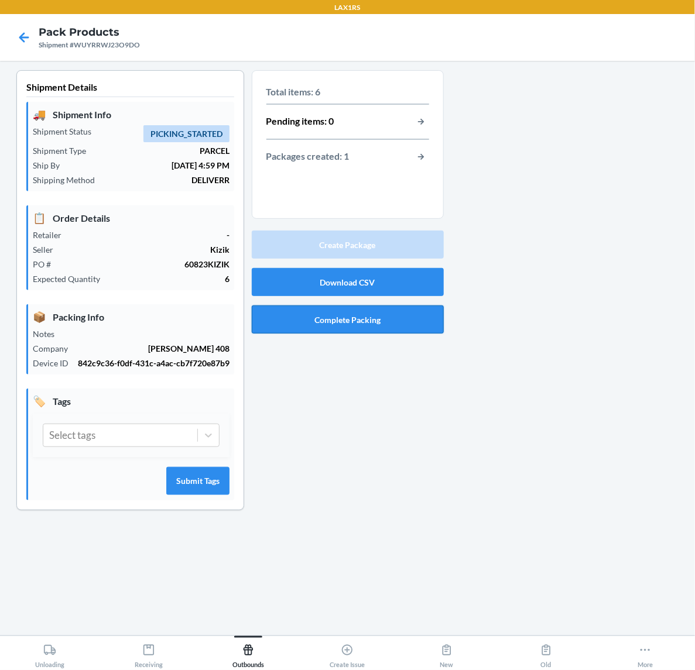
click at [382, 321] on button "Complete Packing" at bounding box center [348, 320] width 192 height 28
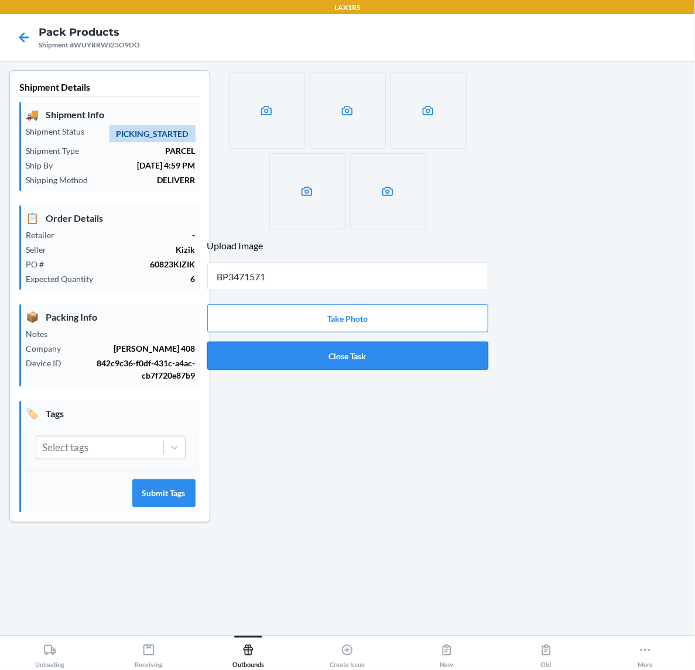
type input "BP34715712"
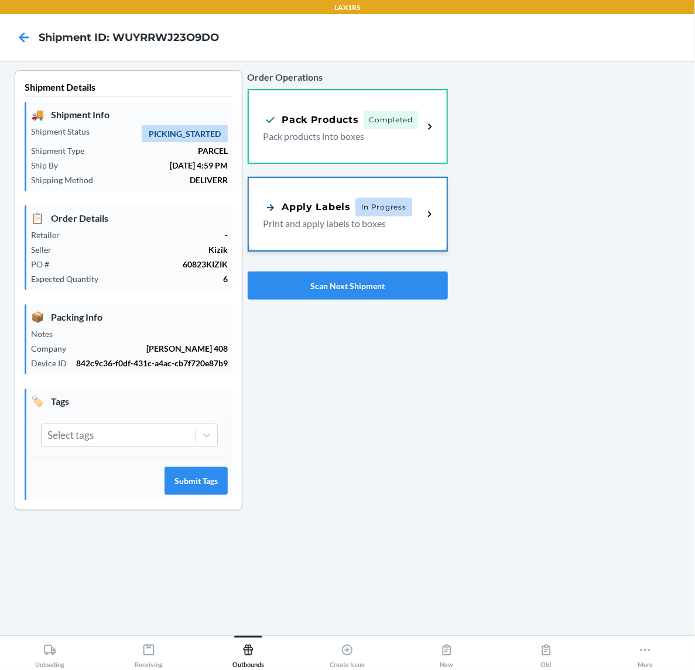
click at [401, 212] on span "In Progress" at bounding box center [383, 207] width 57 height 19
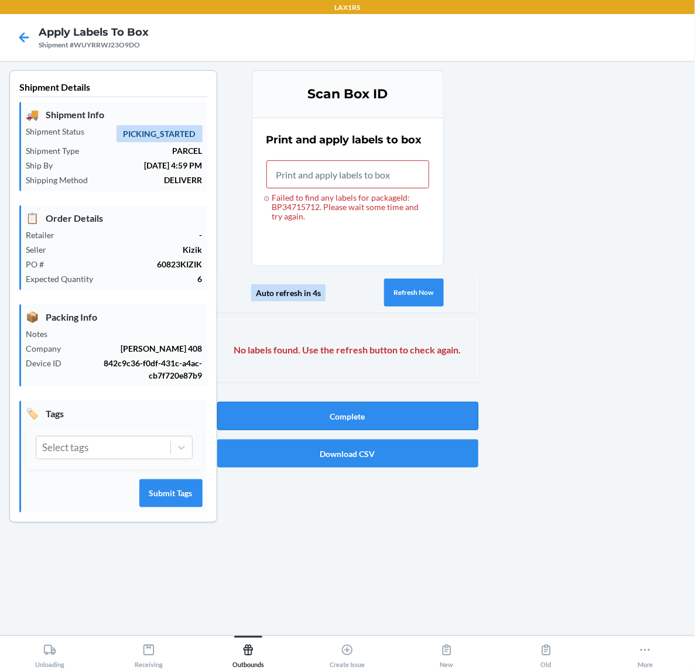
click at [380, 414] on button "Complete" at bounding box center [347, 416] width 261 height 28
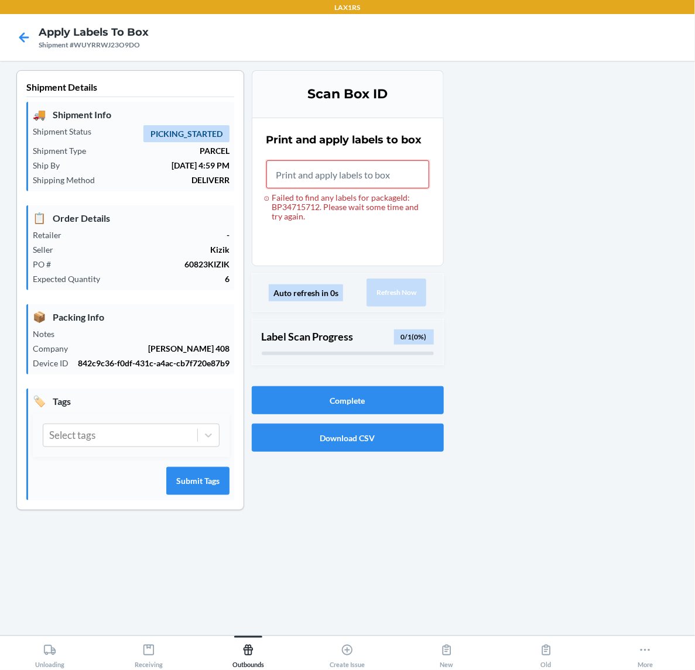
click at [309, 176] on input "Failed to find any labels for packageId: BP34715712. Please wait some time and …" at bounding box center [347, 174] width 163 height 28
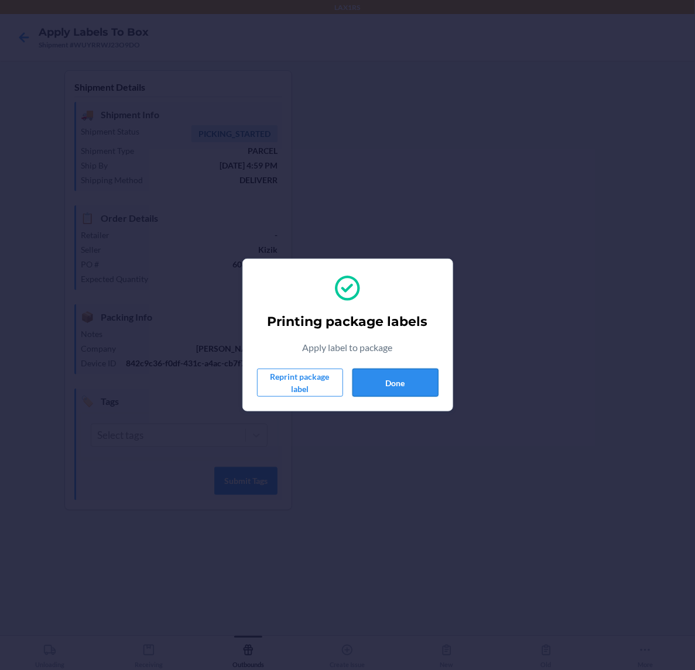
click at [402, 379] on button "Done" at bounding box center [395, 383] width 86 height 28
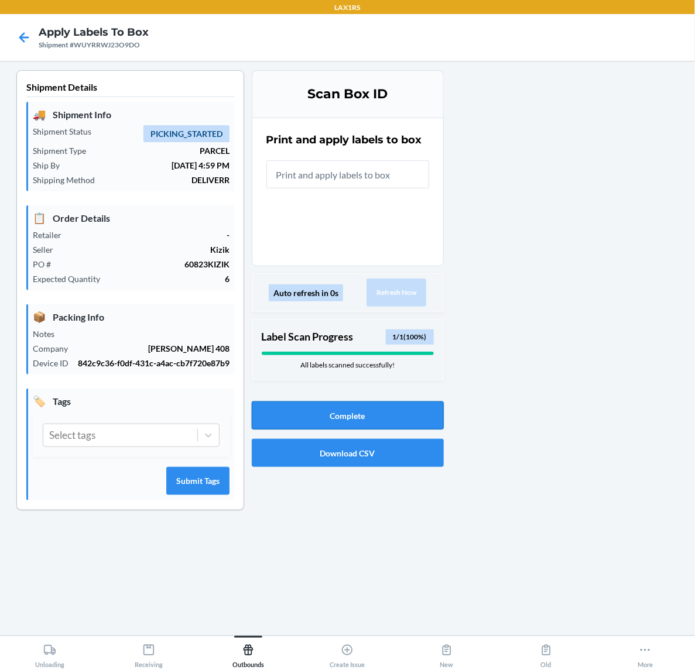
click at [329, 416] on button "Complete" at bounding box center [348, 416] width 192 height 28
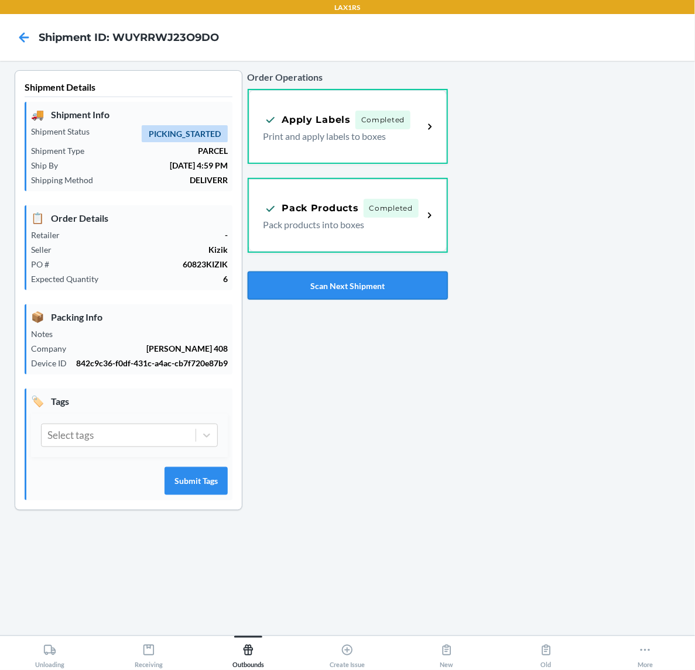
click at [385, 281] on button "Scan Next Shipment" at bounding box center [348, 286] width 200 height 28
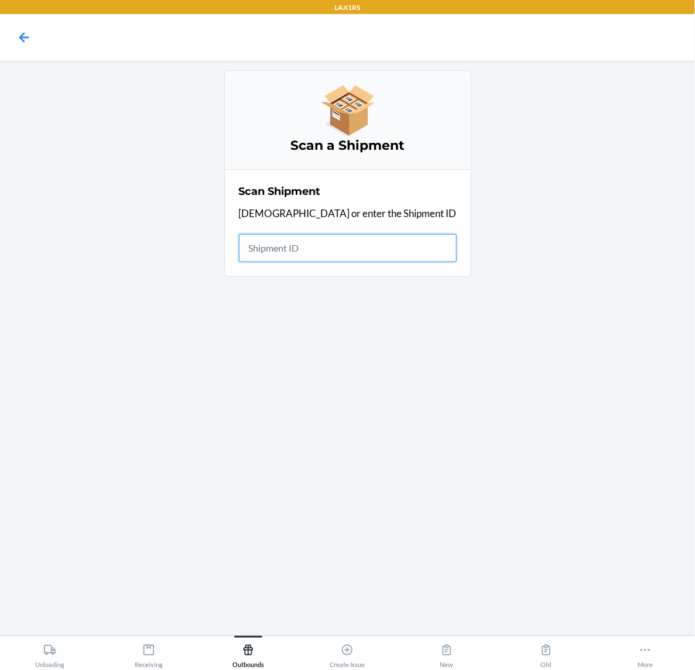
click at [373, 252] on input "text" at bounding box center [348, 248] width 218 height 28
type input "WI1OEW7P9FC93"
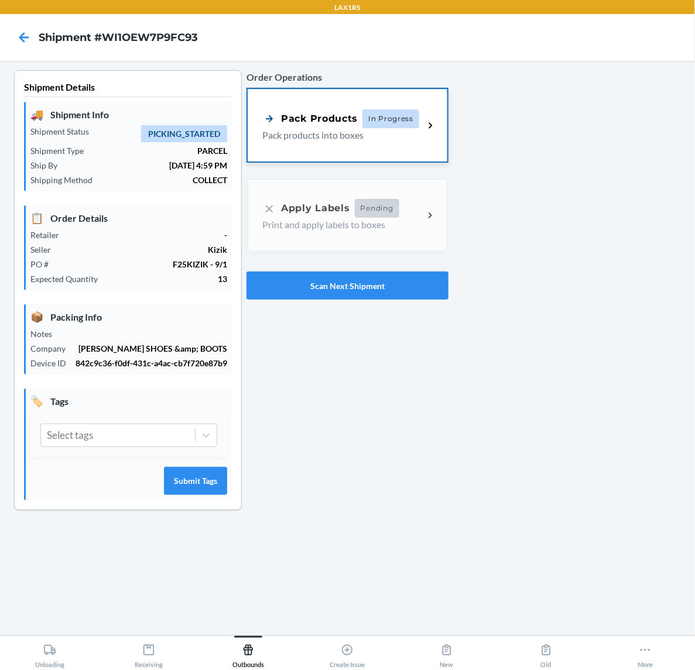
click at [391, 119] on span "In Progress" at bounding box center [390, 118] width 57 height 19
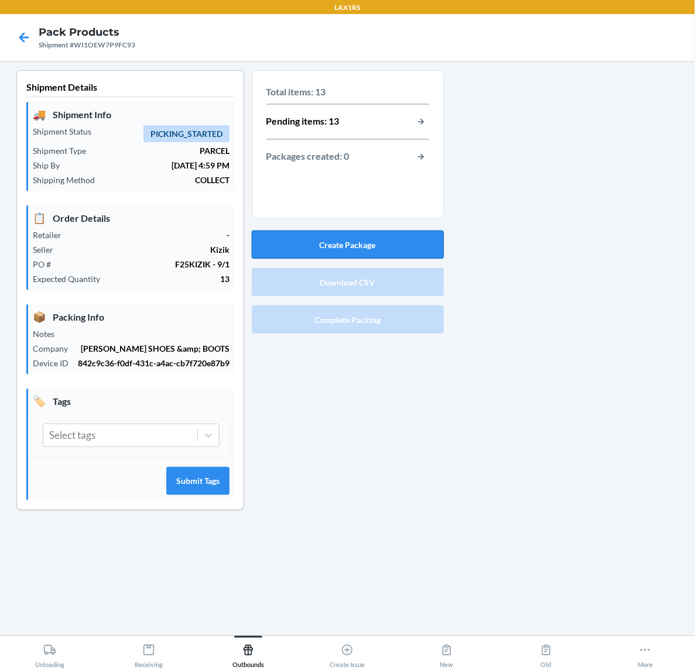
click at [350, 240] on button "Create Package" at bounding box center [348, 245] width 192 height 28
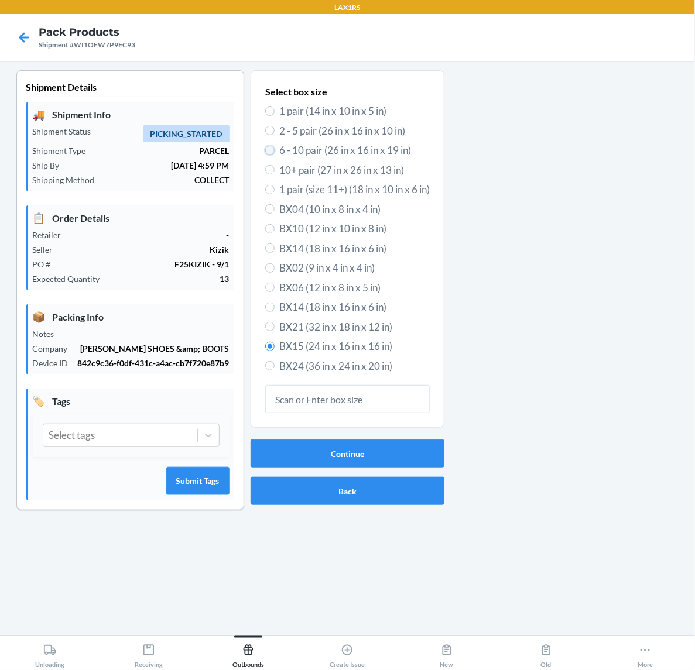
click at [270, 151] on input "6 - 10 pair (26 in x 16 in x 19 in)" at bounding box center [269, 150] width 9 height 9
radio input "true"
radio input "false"
click at [324, 449] on button "Continue" at bounding box center [348, 454] width 194 height 28
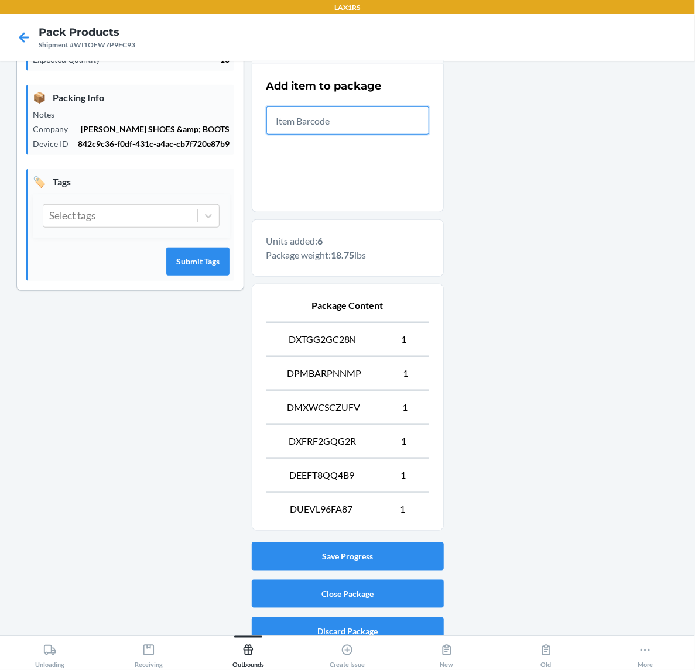
scroll to position [236, 0]
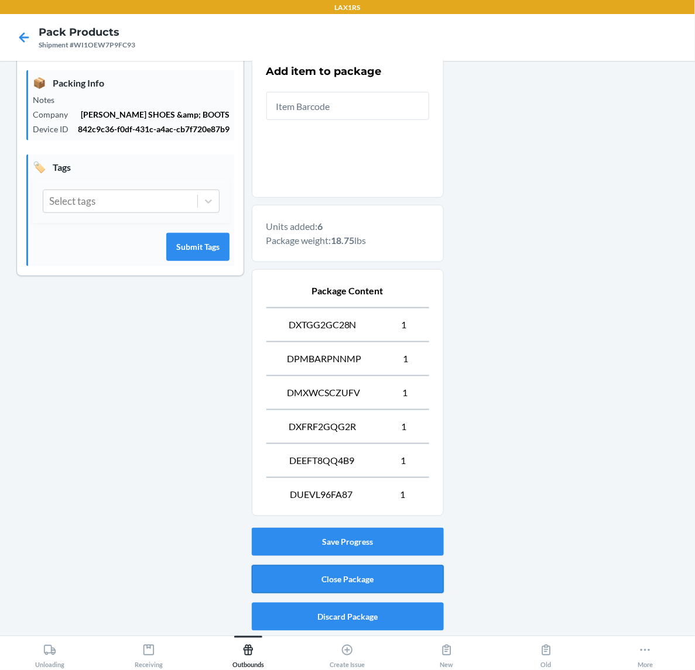
click at [356, 577] on button "Close Package" at bounding box center [348, 579] width 192 height 28
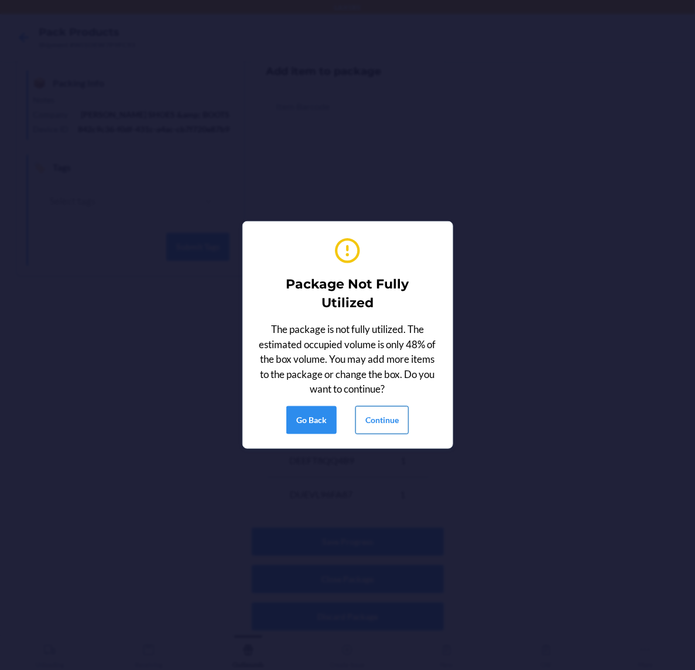
click at [391, 420] on button "Continue" at bounding box center [381, 420] width 53 height 28
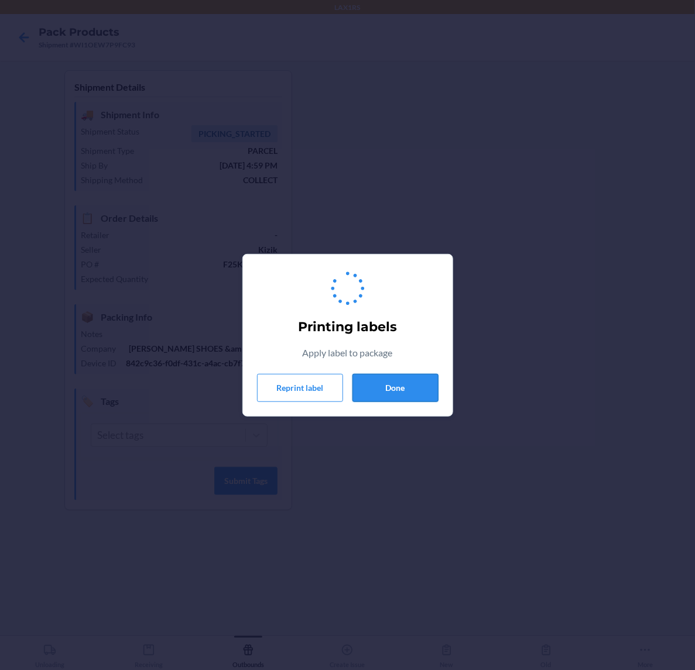
click at [393, 388] on button "Done" at bounding box center [395, 388] width 86 height 28
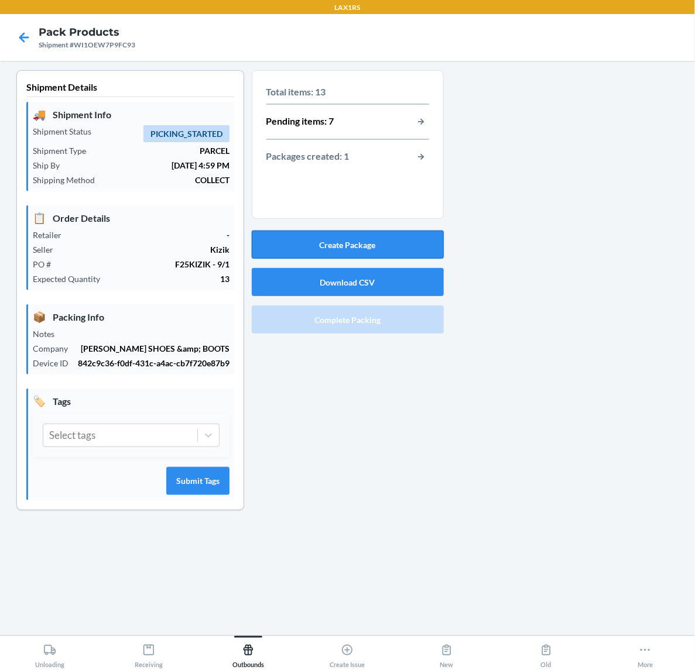
click at [358, 242] on button "Create Package" at bounding box center [348, 245] width 192 height 28
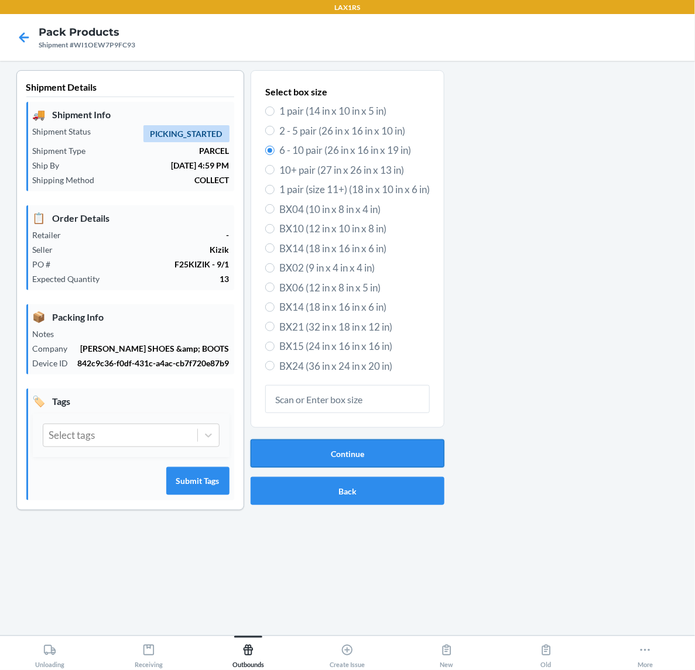
click at [344, 449] on button "Continue" at bounding box center [348, 454] width 194 height 28
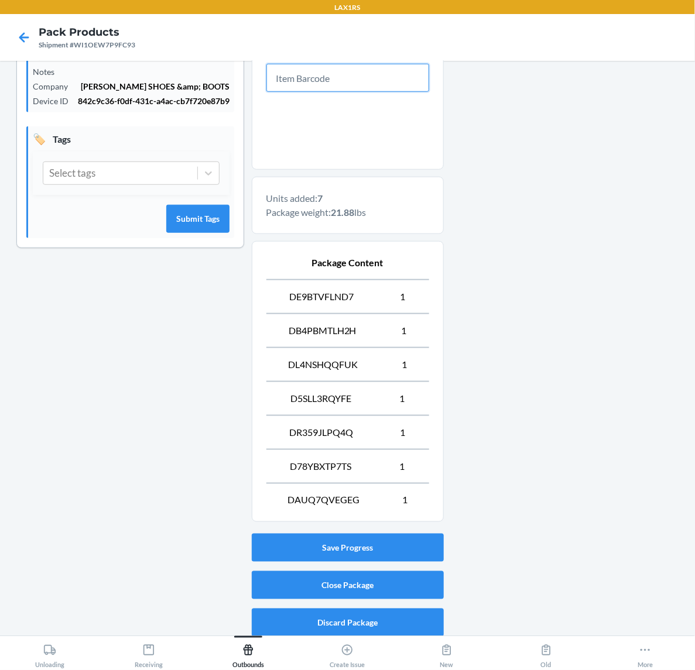
scroll to position [270, 0]
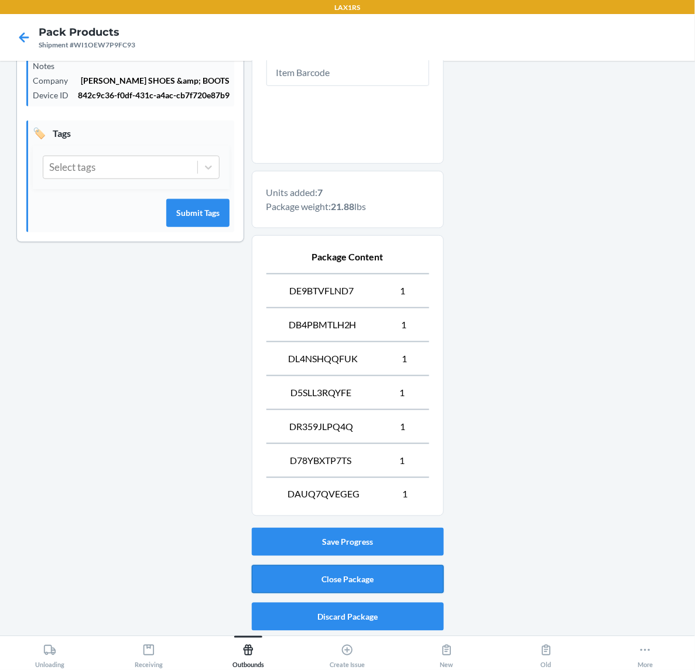
click at [378, 575] on button "Close Package" at bounding box center [348, 579] width 192 height 28
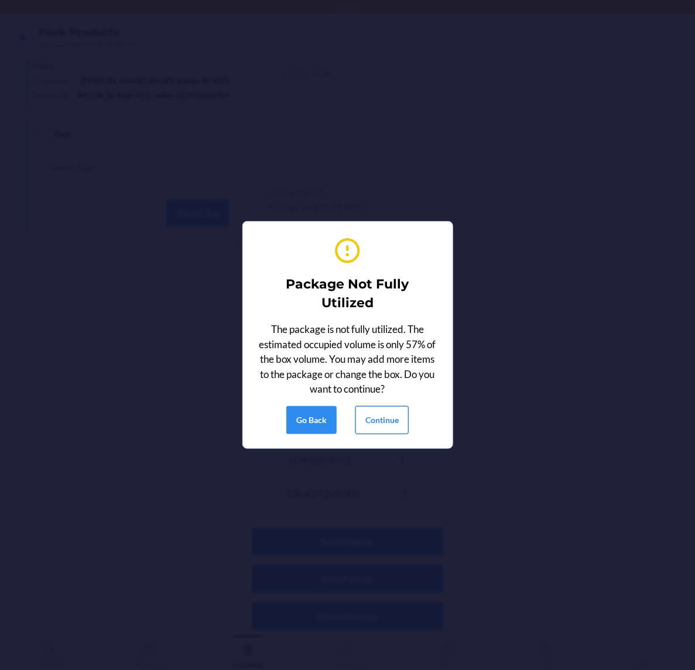
click at [375, 421] on button "Continue" at bounding box center [381, 420] width 53 height 28
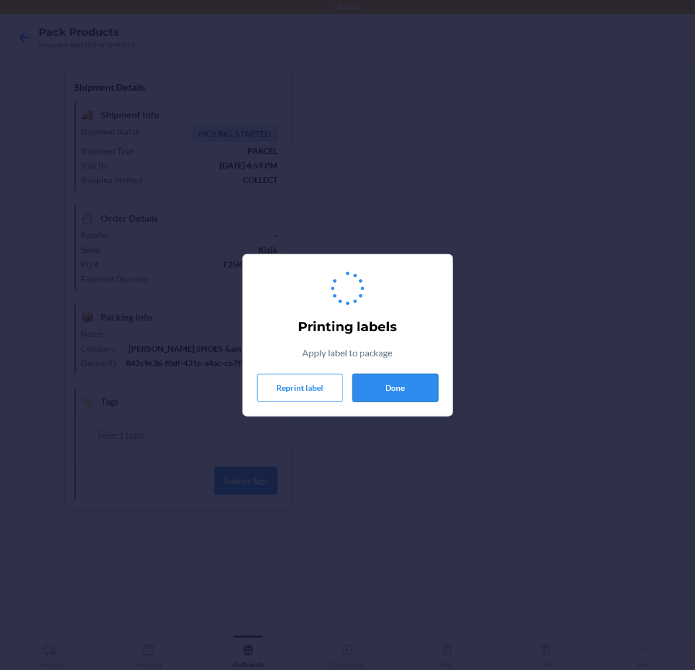
click at [406, 384] on button "Done" at bounding box center [395, 388] width 86 height 28
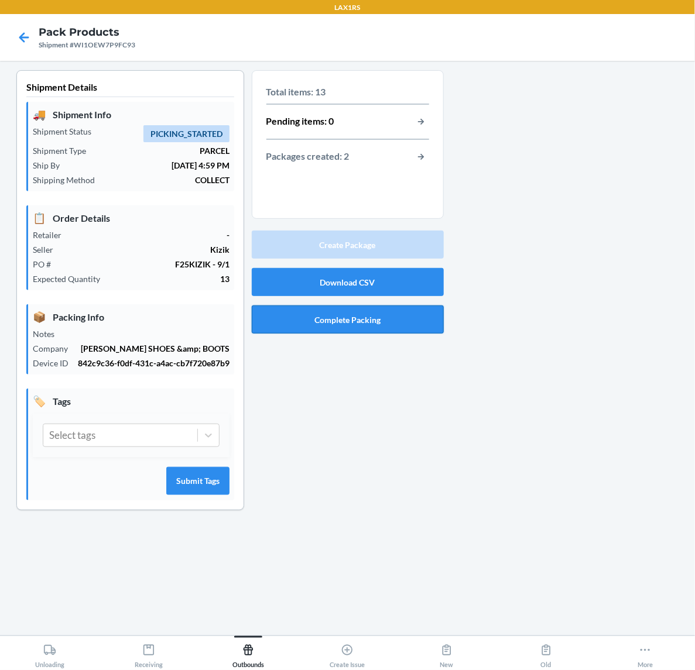
click at [379, 318] on button "Complete Packing" at bounding box center [348, 320] width 192 height 28
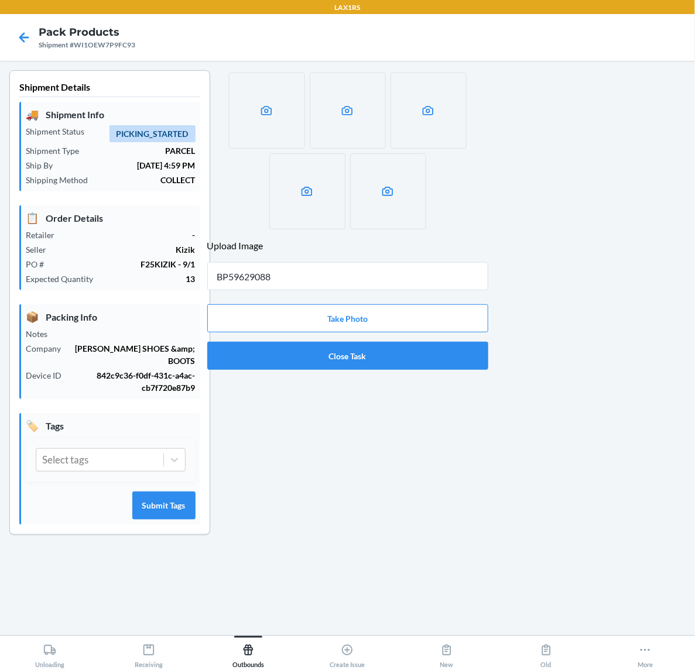
type input "BP59629088"
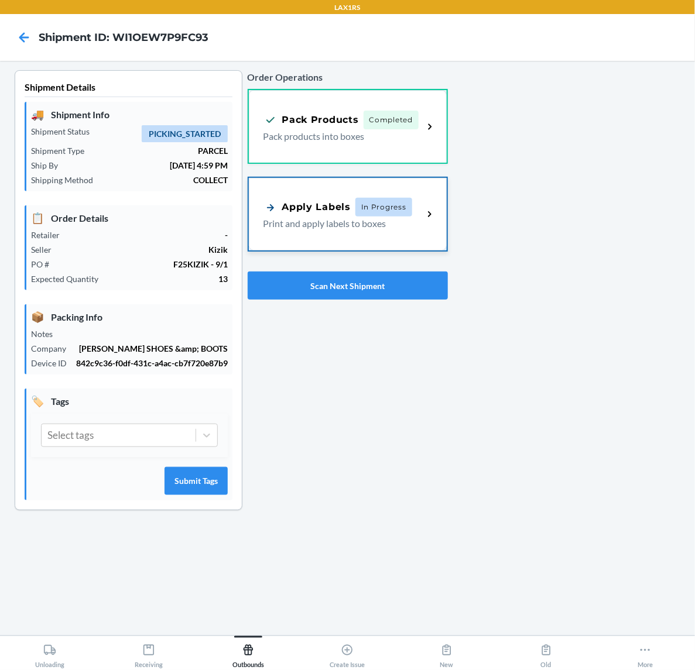
click at [402, 207] on span "In Progress" at bounding box center [383, 207] width 57 height 19
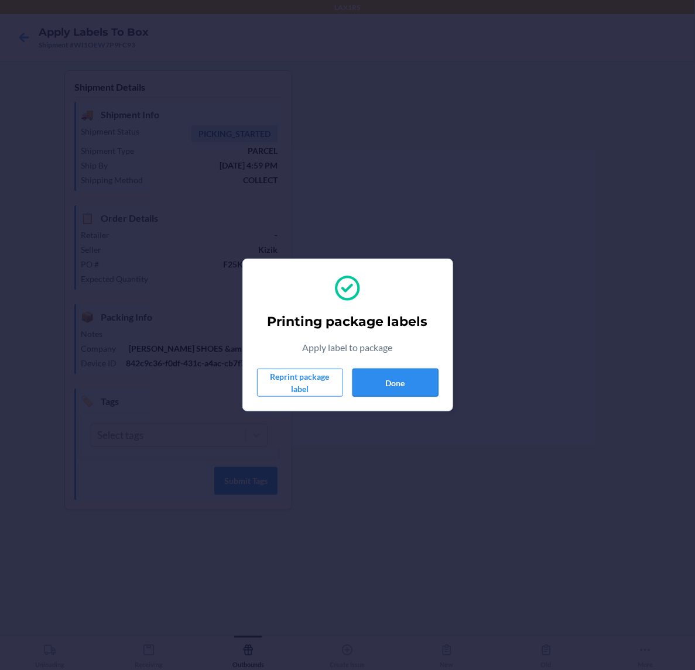
click at [389, 382] on button "Done" at bounding box center [395, 383] width 86 height 28
click at [410, 385] on button "Done" at bounding box center [395, 383] width 86 height 28
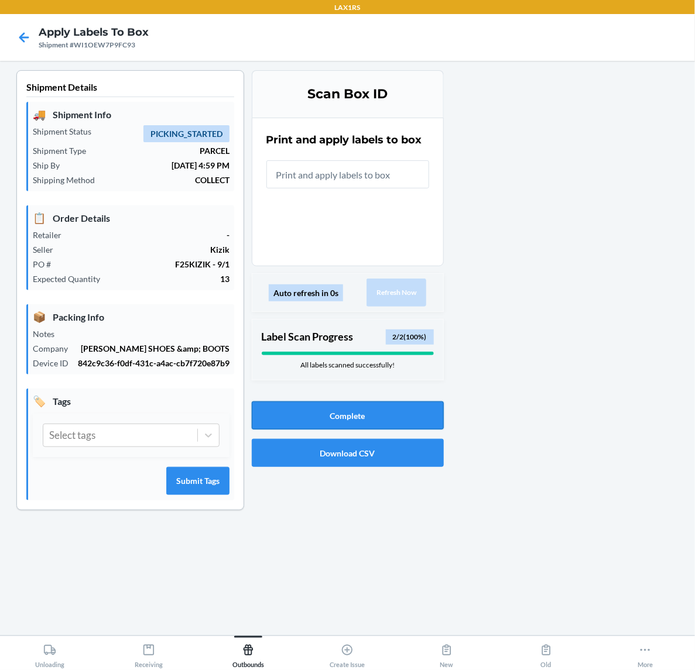
click at [369, 414] on button "Complete" at bounding box center [348, 416] width 192 height 28
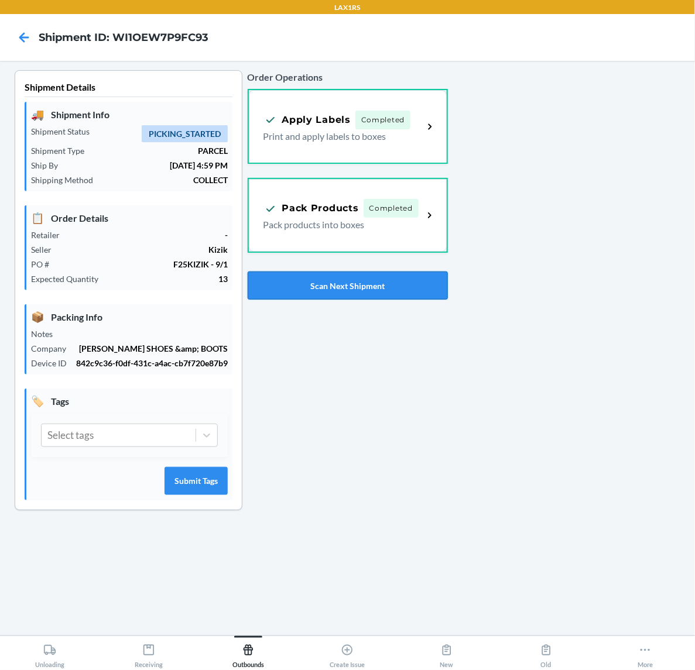
click at [363, 289] on button "Scan Next Shipment" at bounding box center [348, 286] width 200 height 28
